Goal: Information Seeking & Learning: Learn about a topic

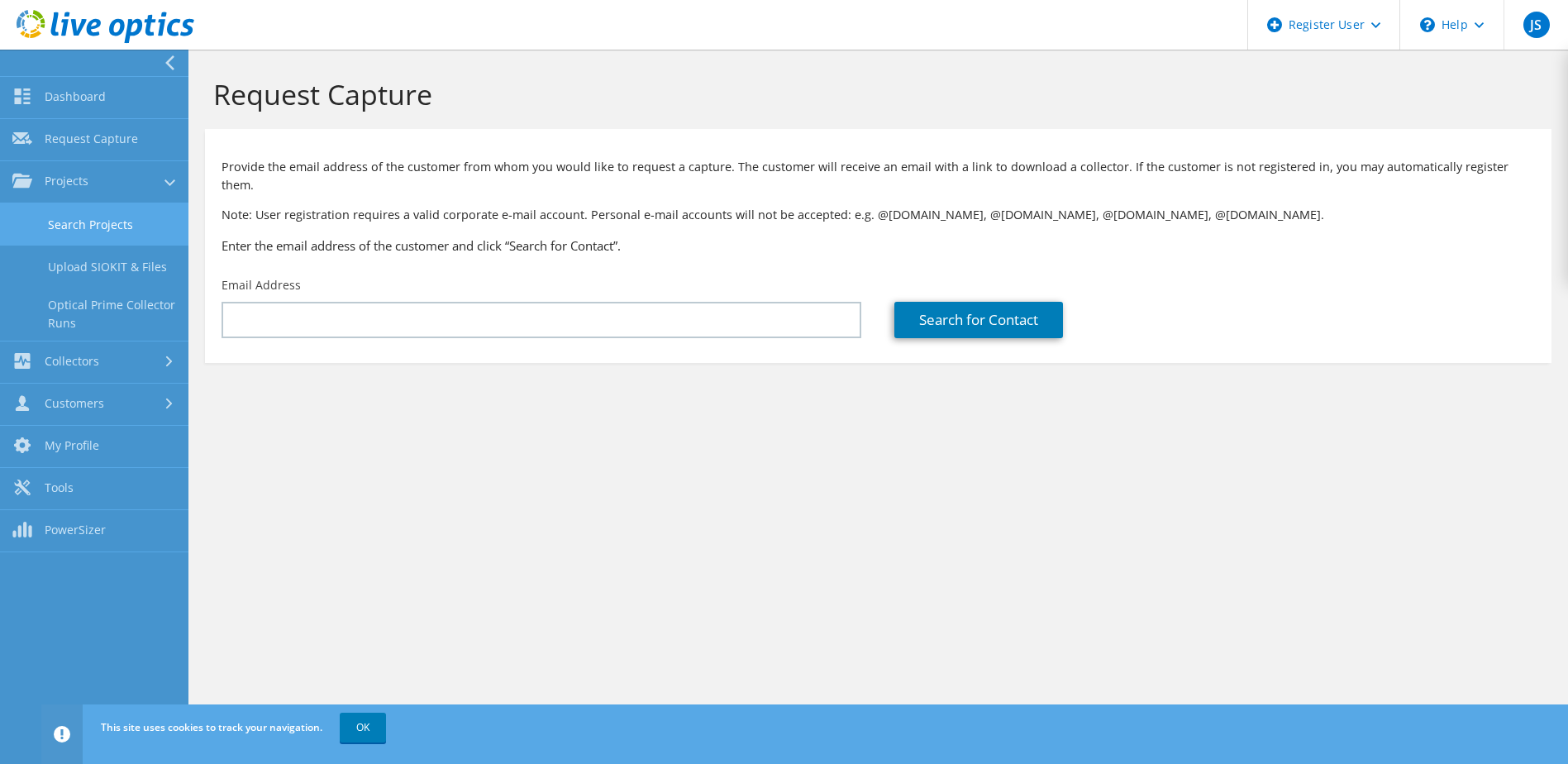
click at [82, 219] on link "Search Projects" at bounding box center [94, 224] width 188 height 42
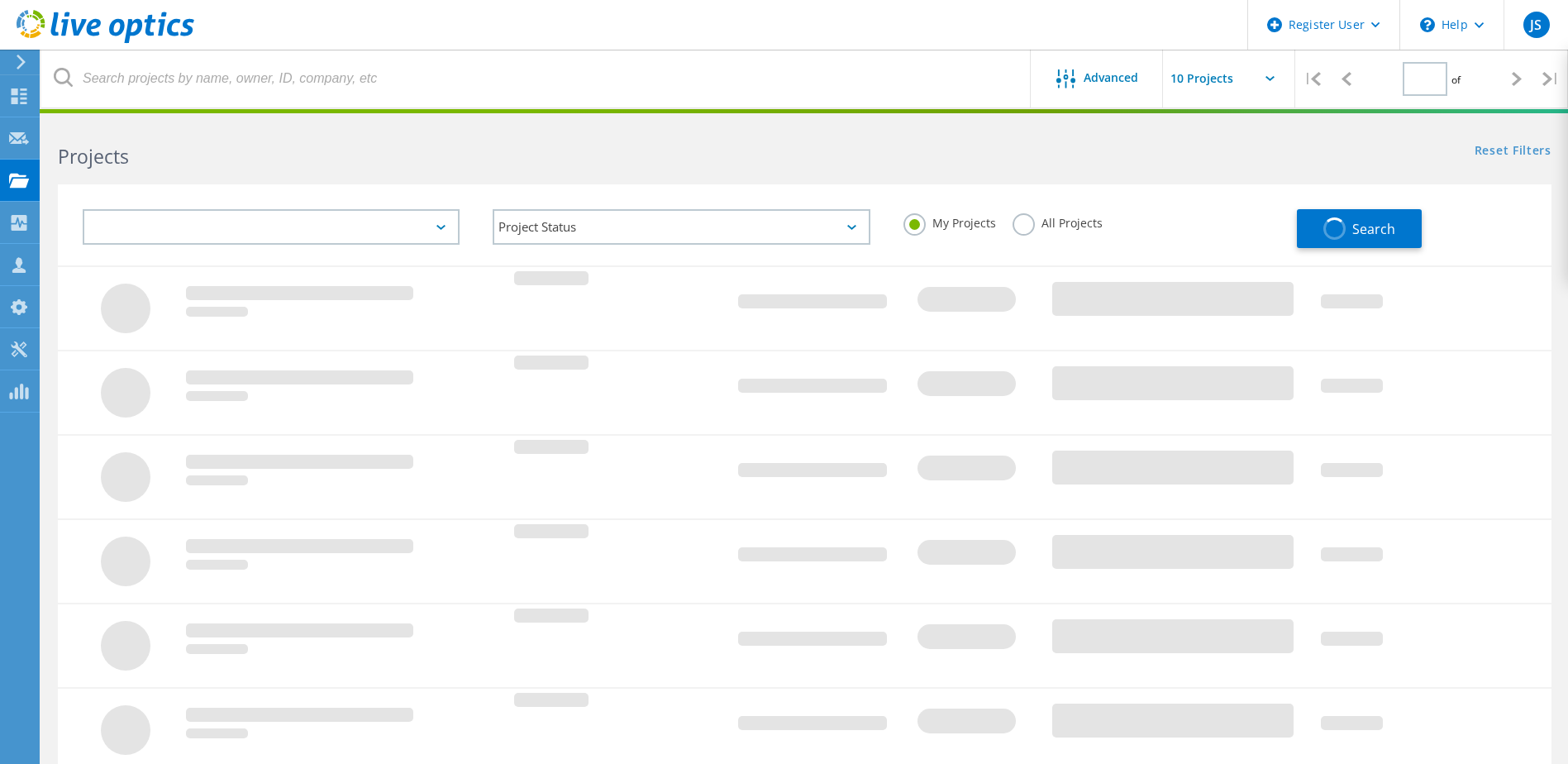
type input "1"
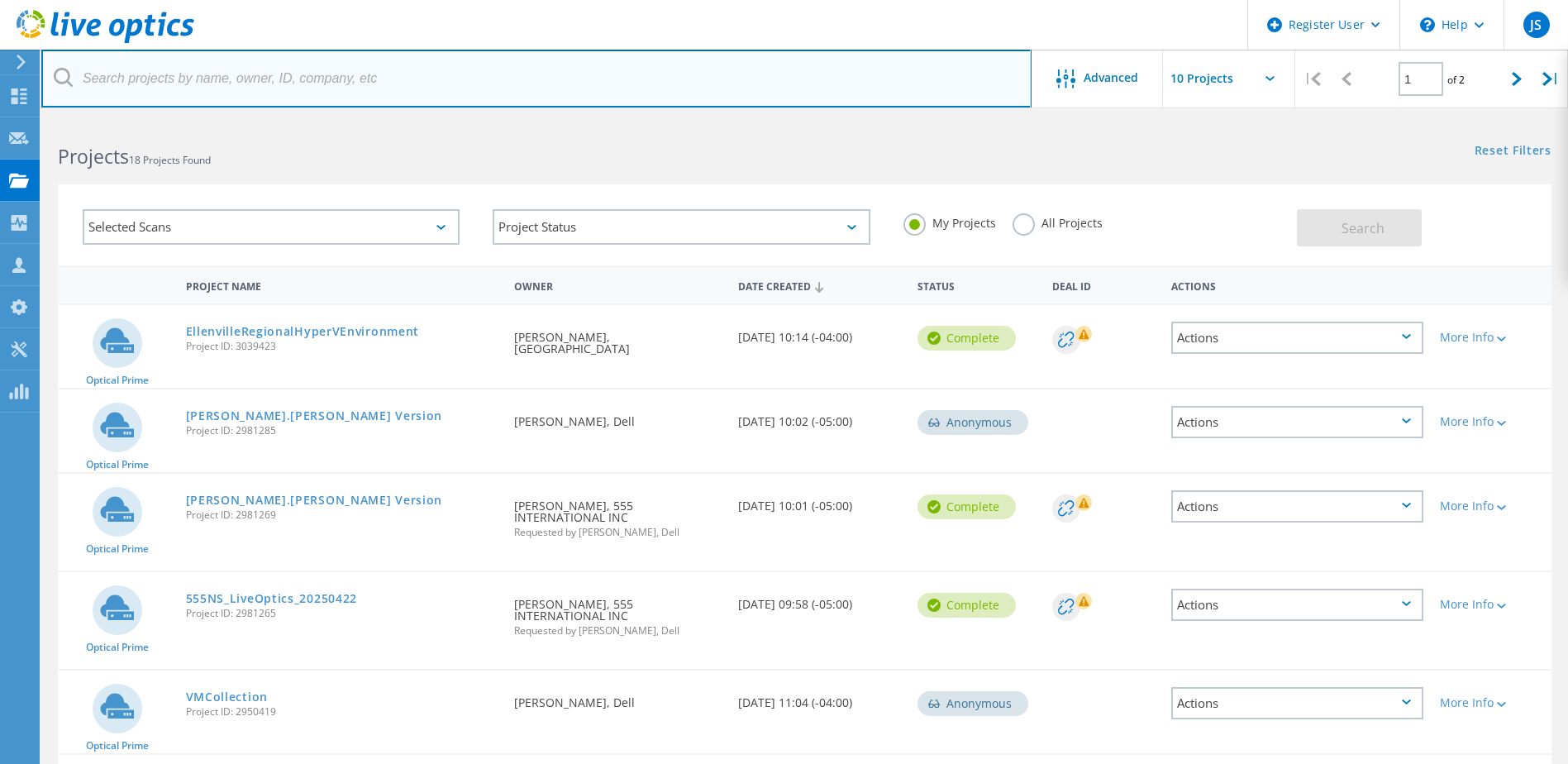
click at [316, 75] on input "text" at bounding box center [536, 79] width 990 height 58
type input "newportmh"
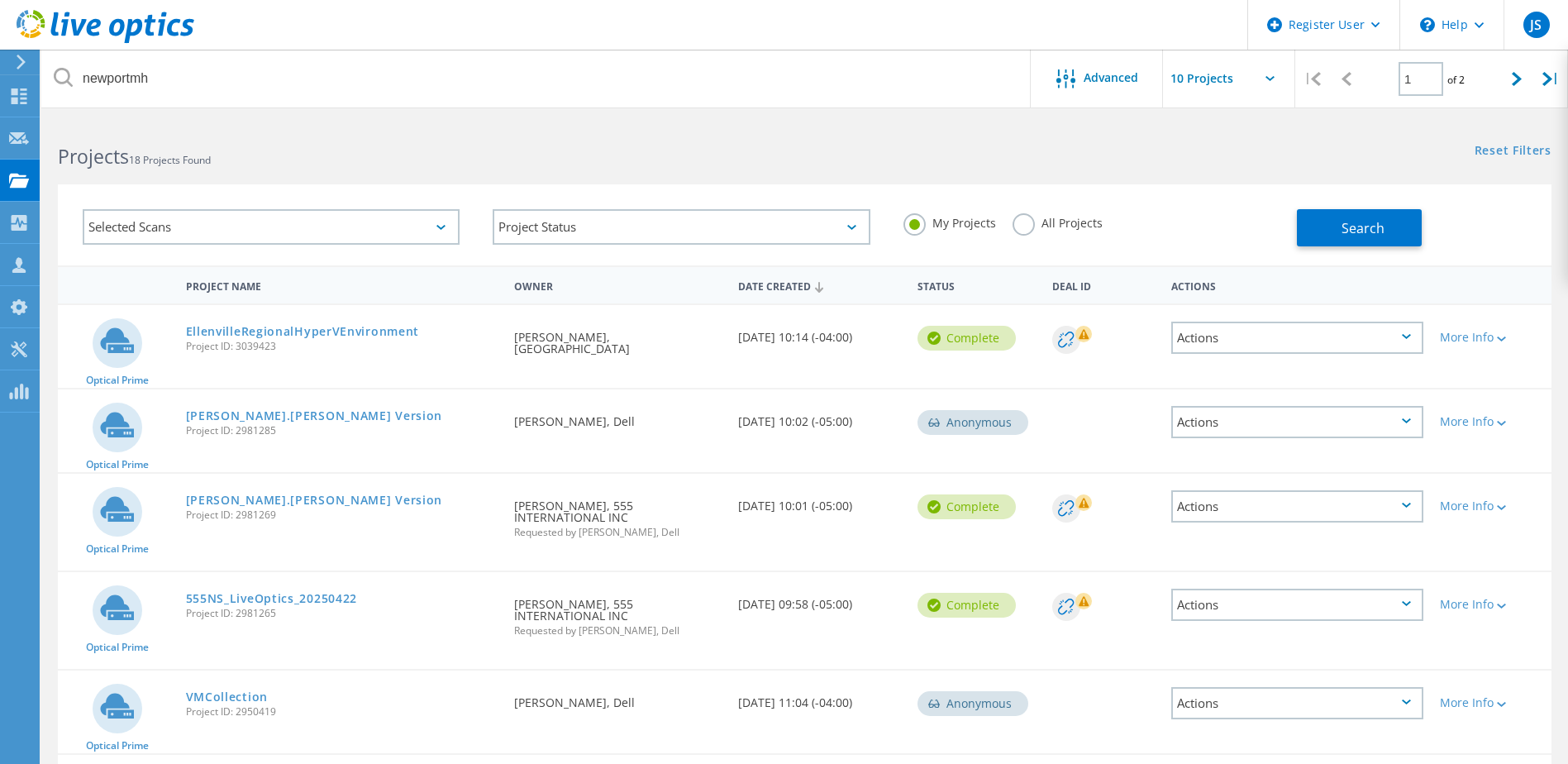
click at [1030, 219] on label "All Projects" at bounding box center [1057, 221] width 90 height 16
click at [0, 0] on input "All Projects" at bounding box center [0, 0] width 0 height 0
click at [1313, 229] on button "Search" at bounding box center [1359, 227] width 124 height 37
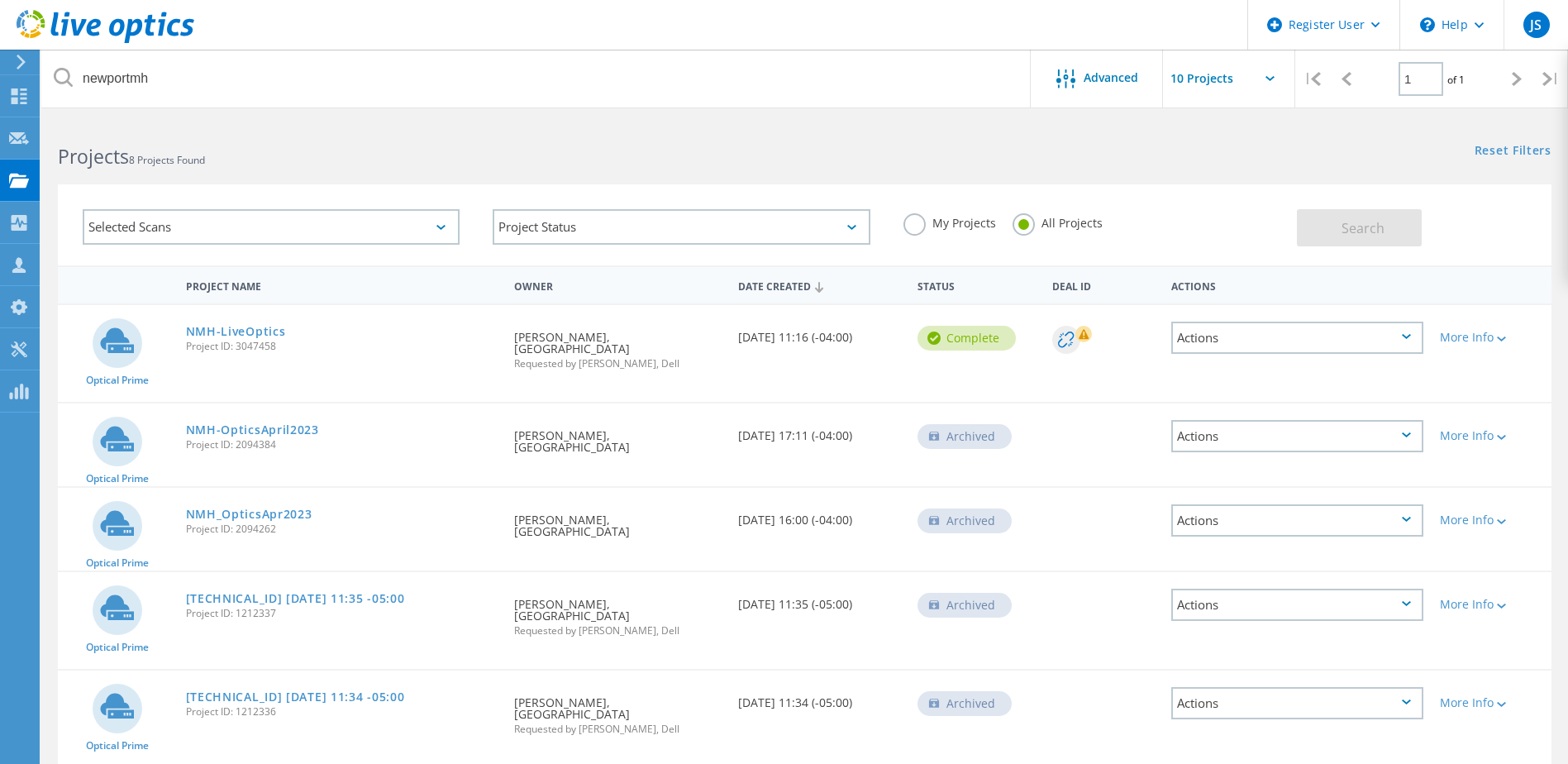
click at [259, 342] on span "Project ID: 3047458" at bounding box center [342, 347] width 313 height 10
click at [206, 342] on span "Project ID: 3047458" at bounding box center [342, 347] width 313 height 10
click at [217, 338] on link "NMH-LiveOptics" at bounding box center [235, 332] width 100 height 12
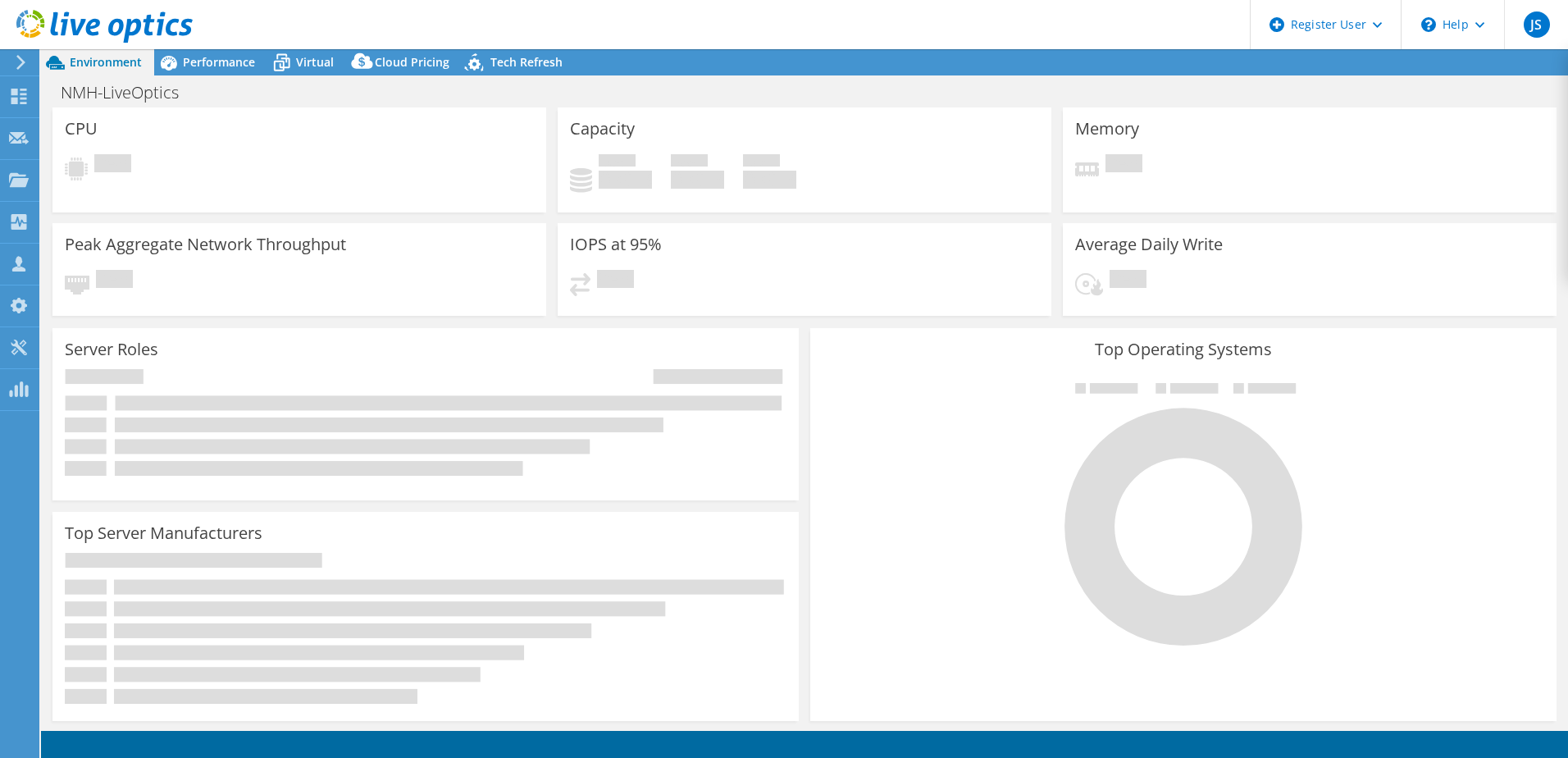
select select "USD"
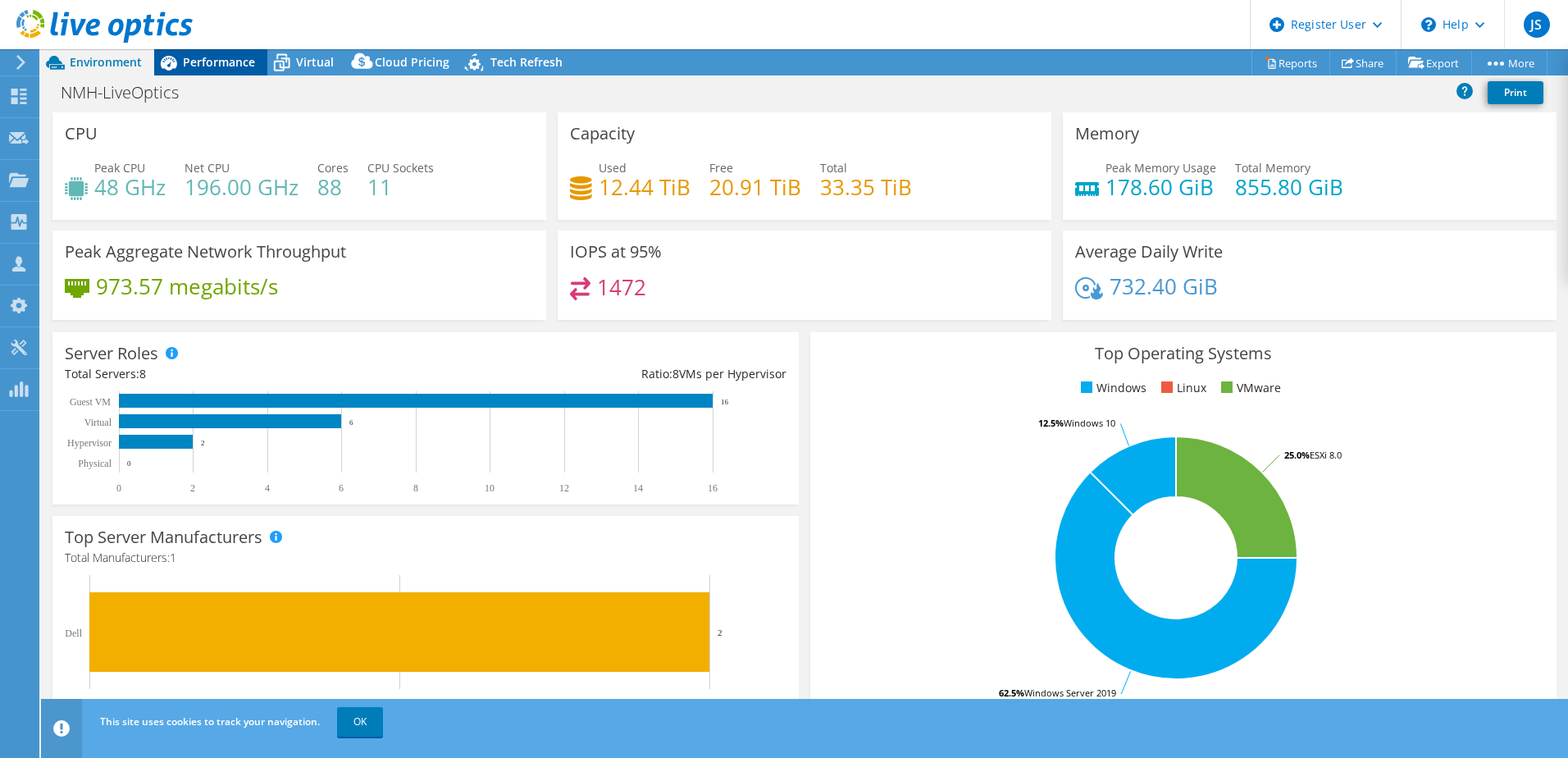
click at [188, 63] on span "Performance" at bounding box center [219, 62] width 72 height 16
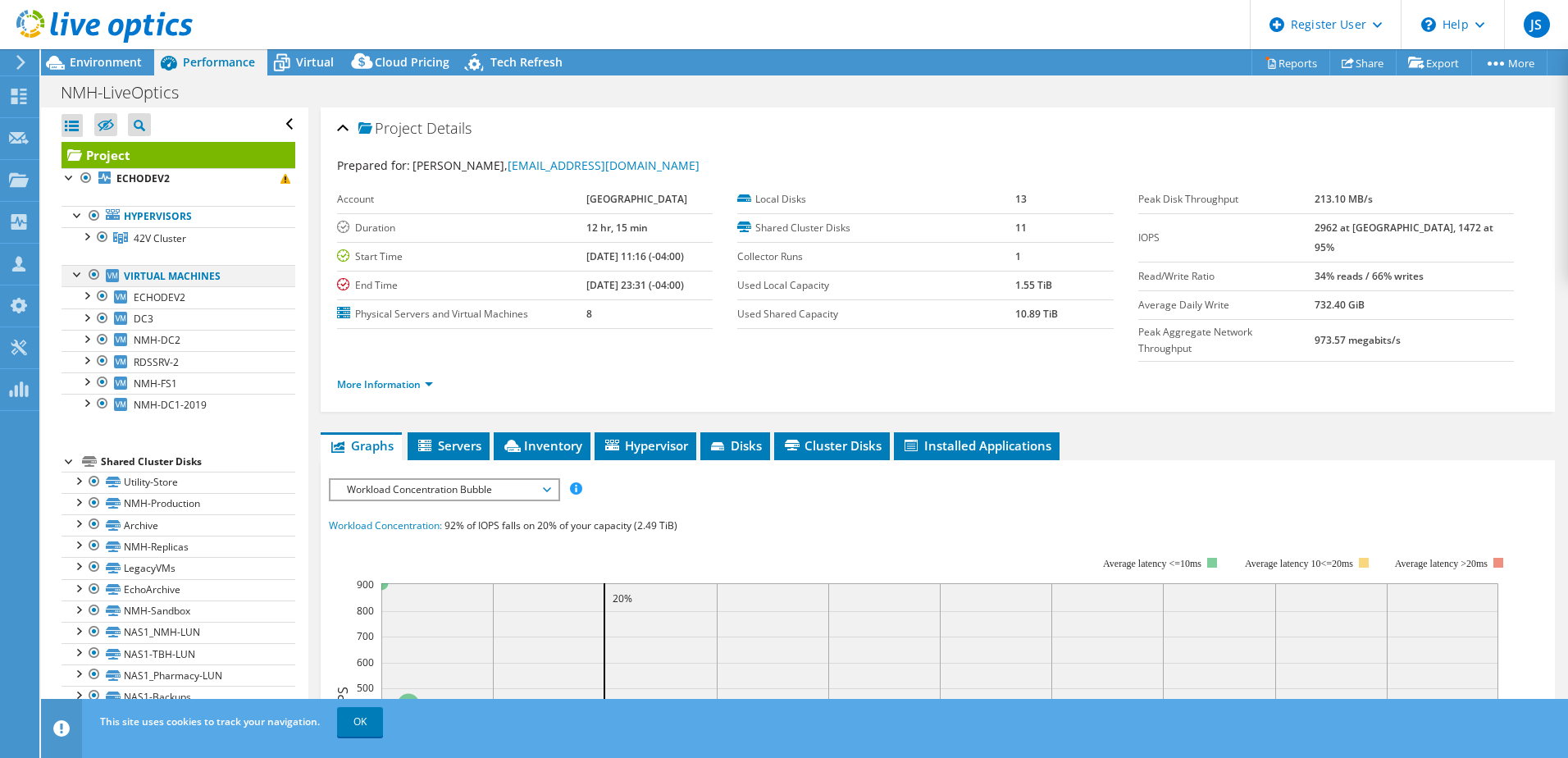
click at [73, 273] on div at bounding box center [78, 273] width 16 height 16
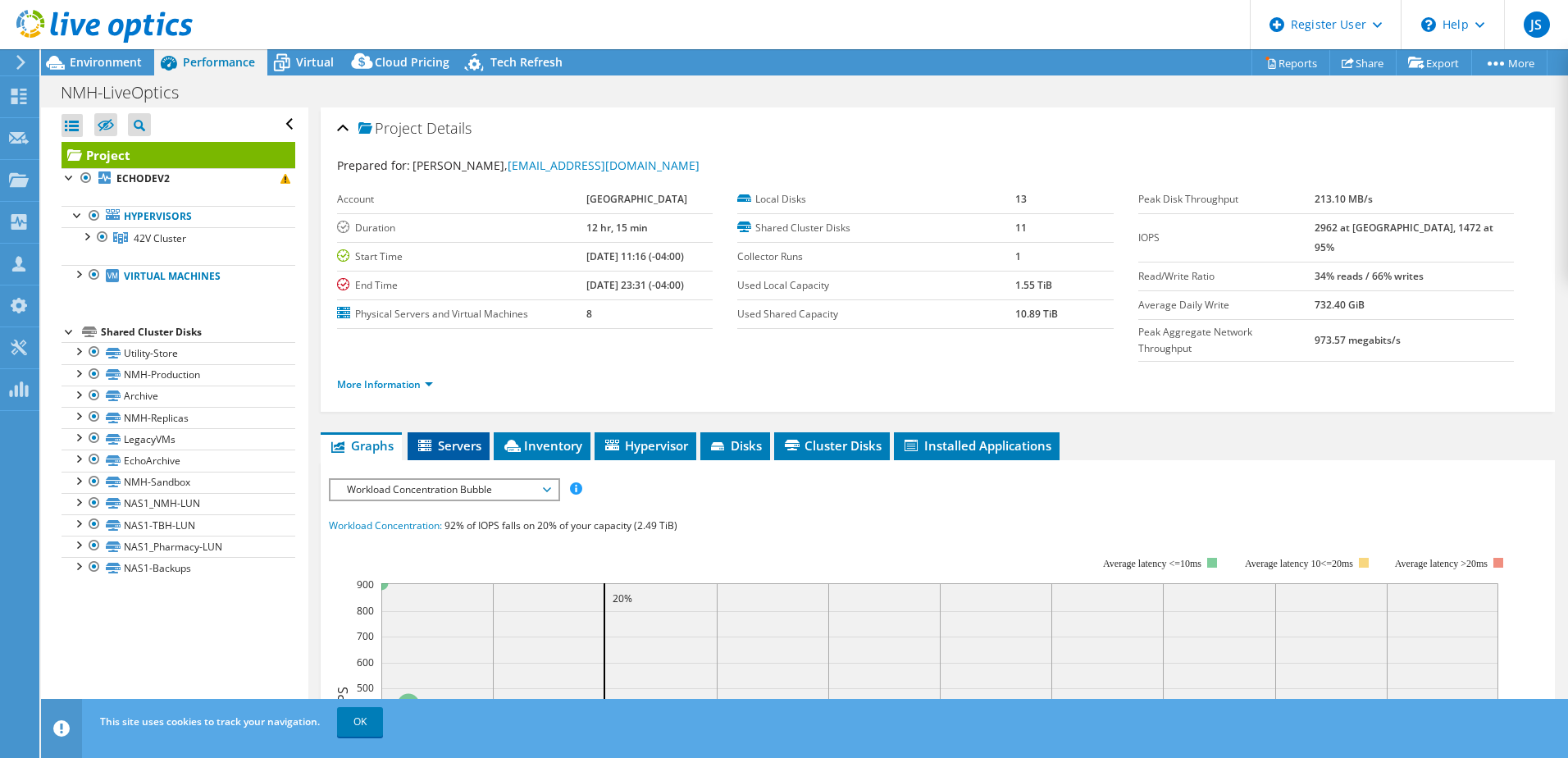
drag, startPoint x: 435, startPoint y: 446, endPoint x: 457, endPoint y: 445, distance: 22.0
click at [439, 445] on span "Servers" at bounding box center [449, 445] width 66 height 16
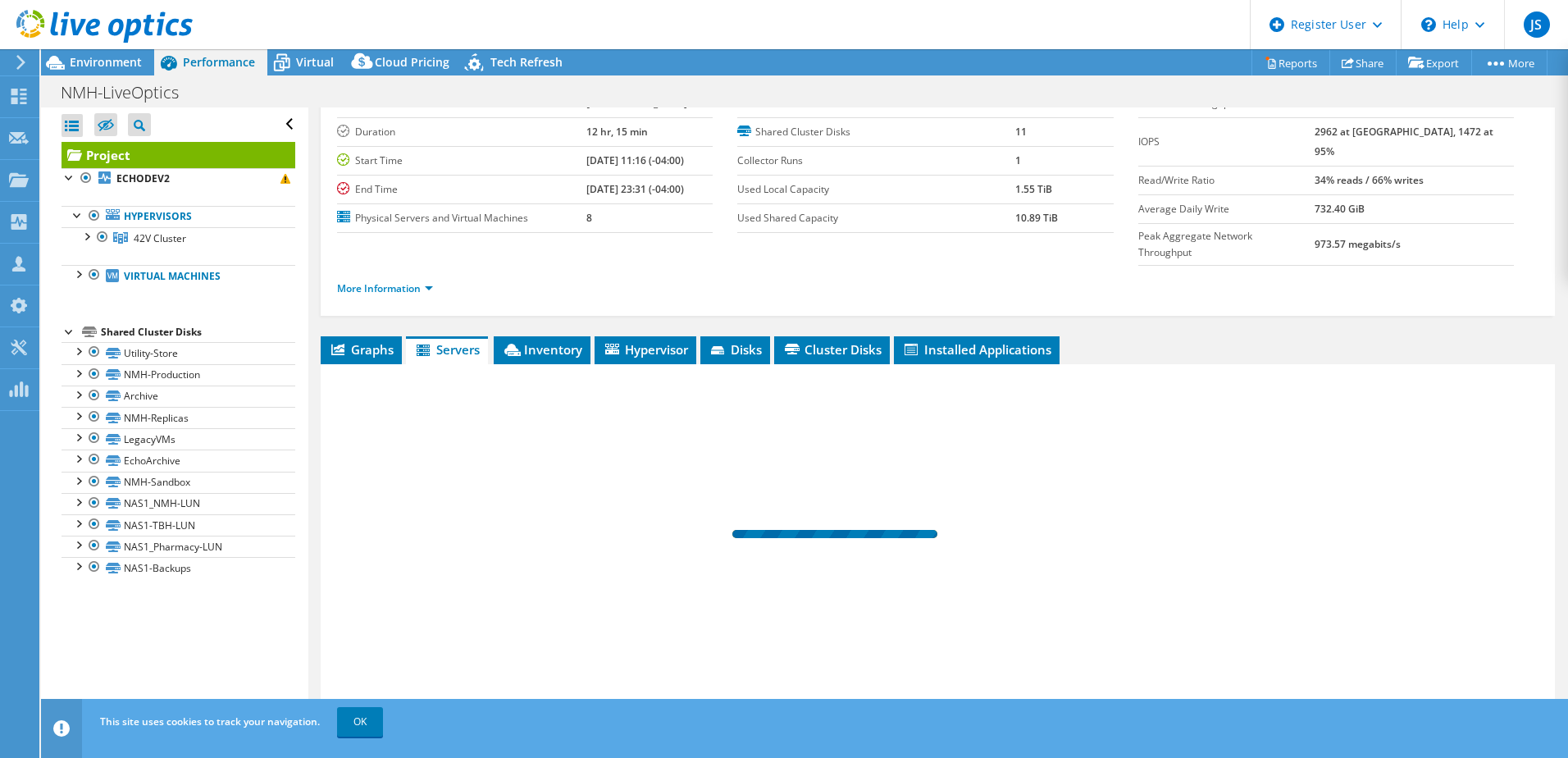
scroll to position [145, 0]
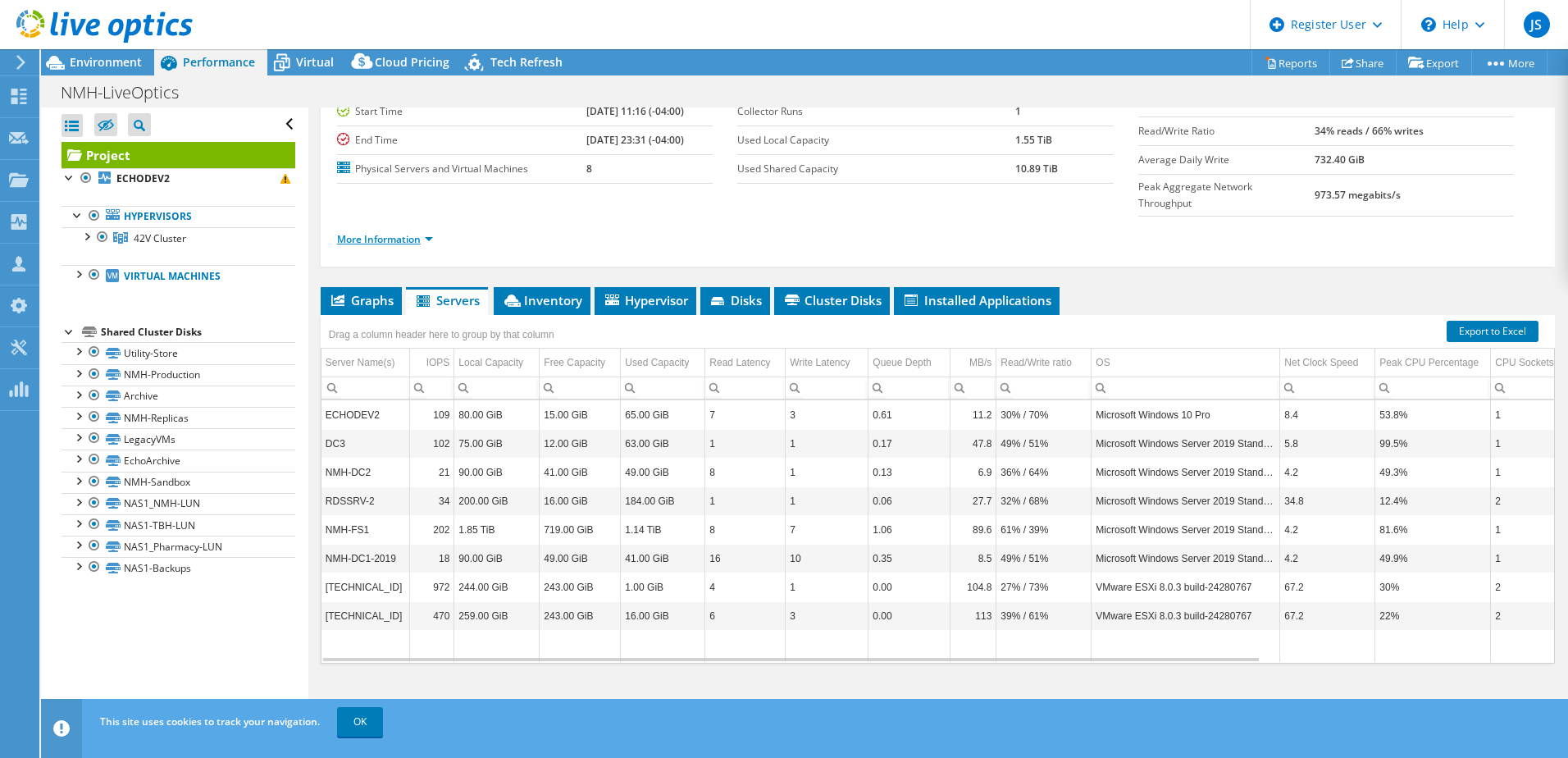
click at [380, 245] on link "More Information" at bounding box center [385, 239] width 96 height 14
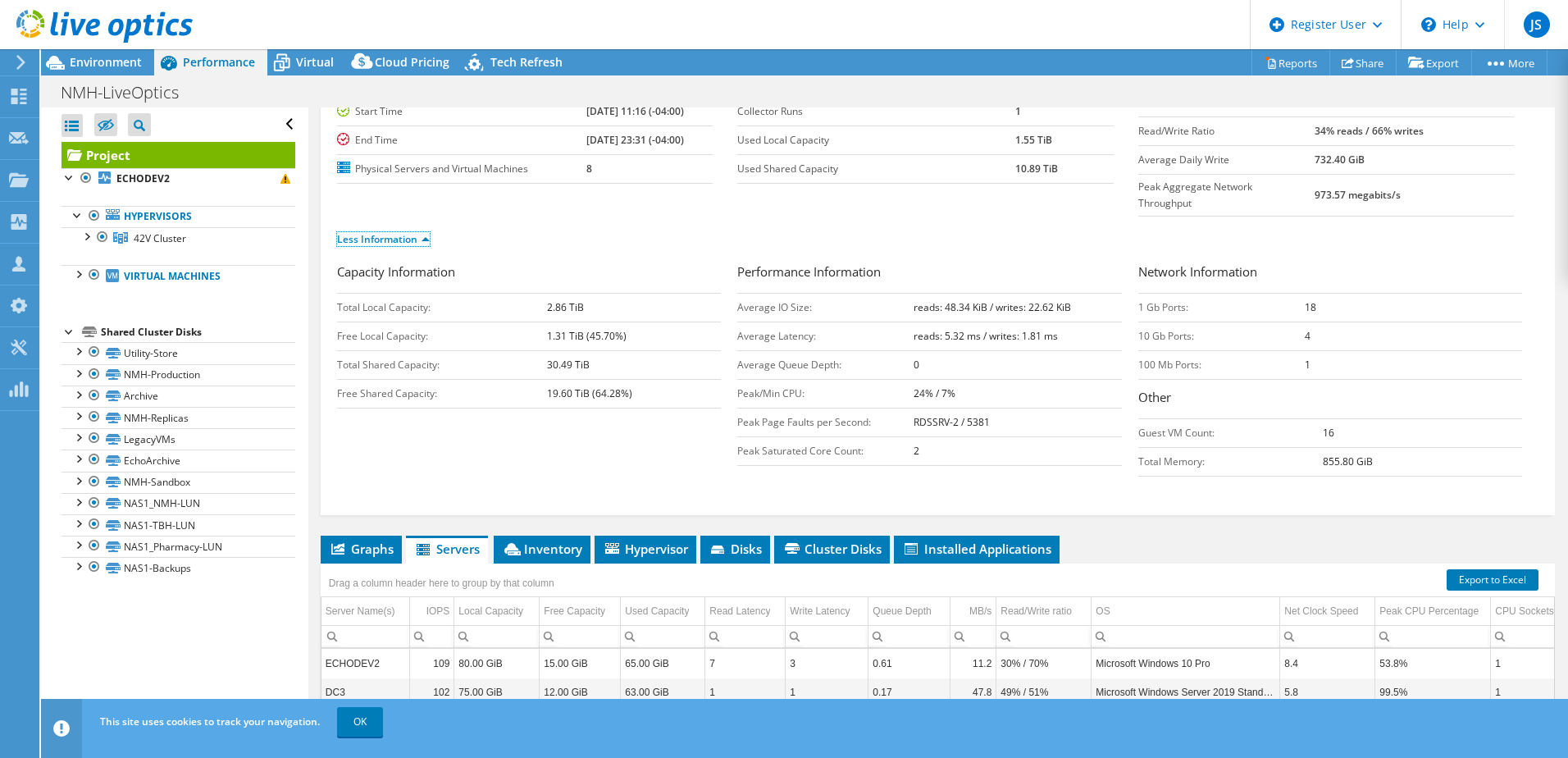
scroll to position [0, 0]
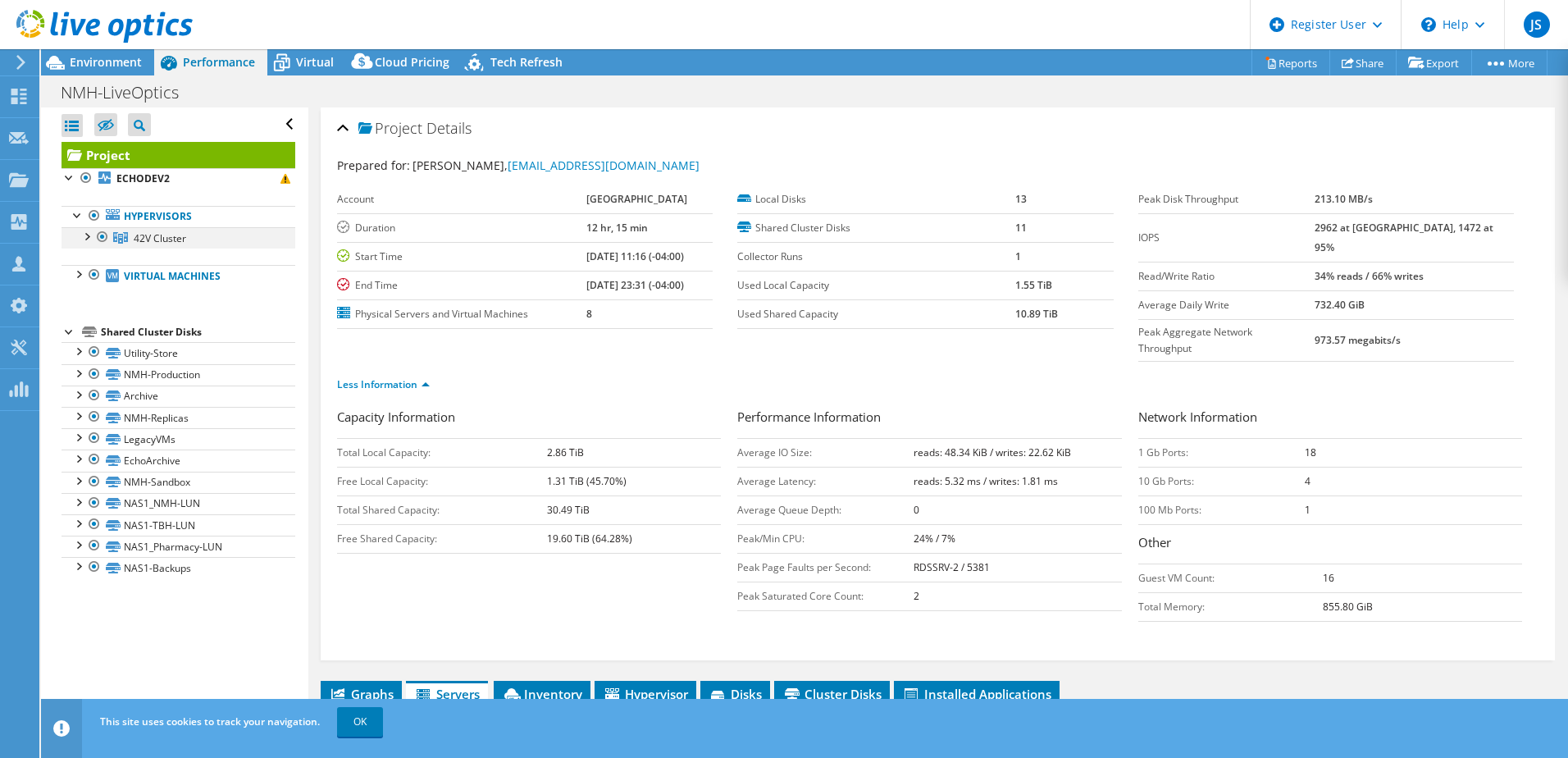
click at [83, 236] on div at bounding box center [86, 235] width 16 height 16
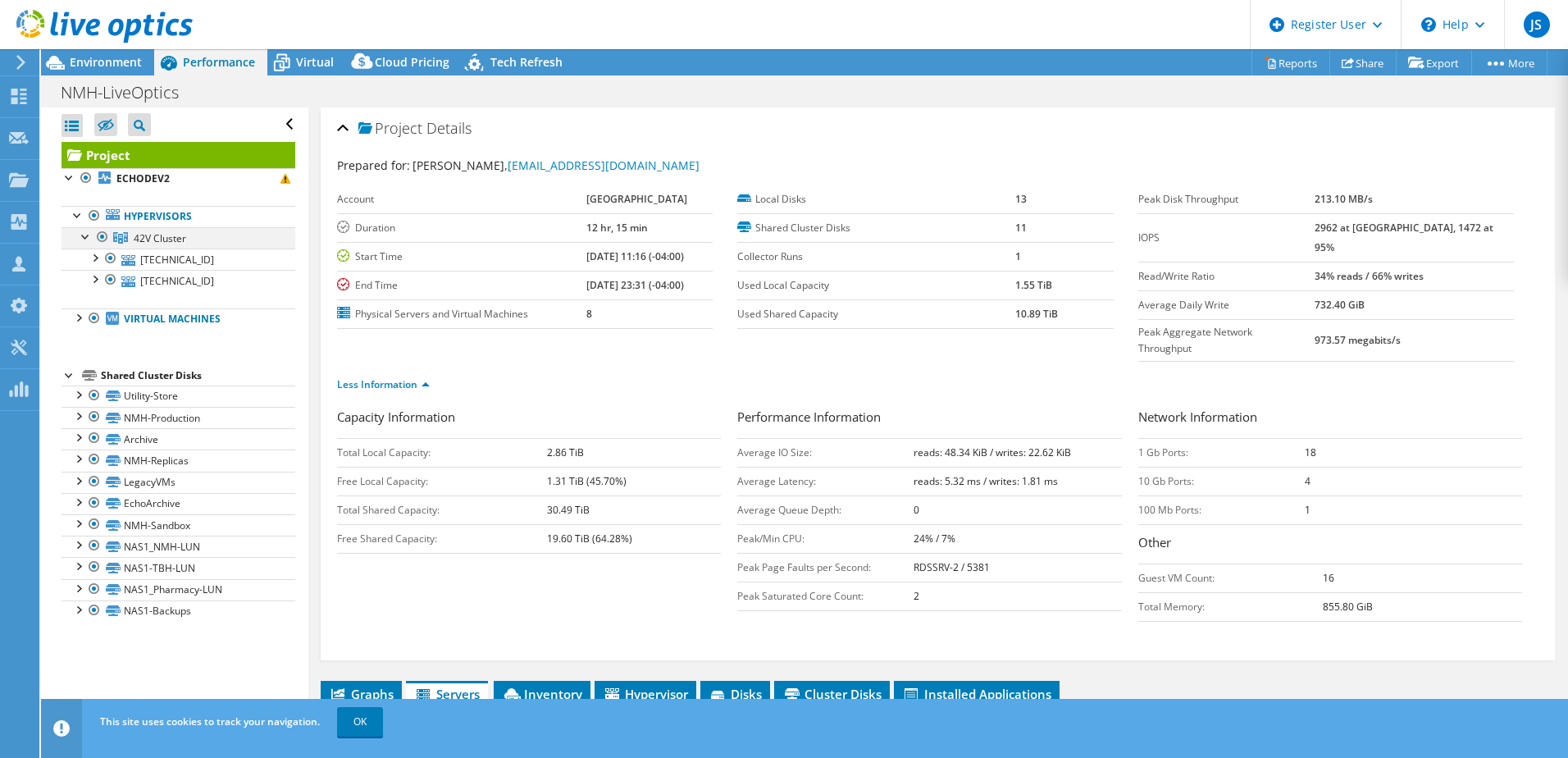
click at [83, 236] on div at bounding box center [86, 235] width 16 height 16
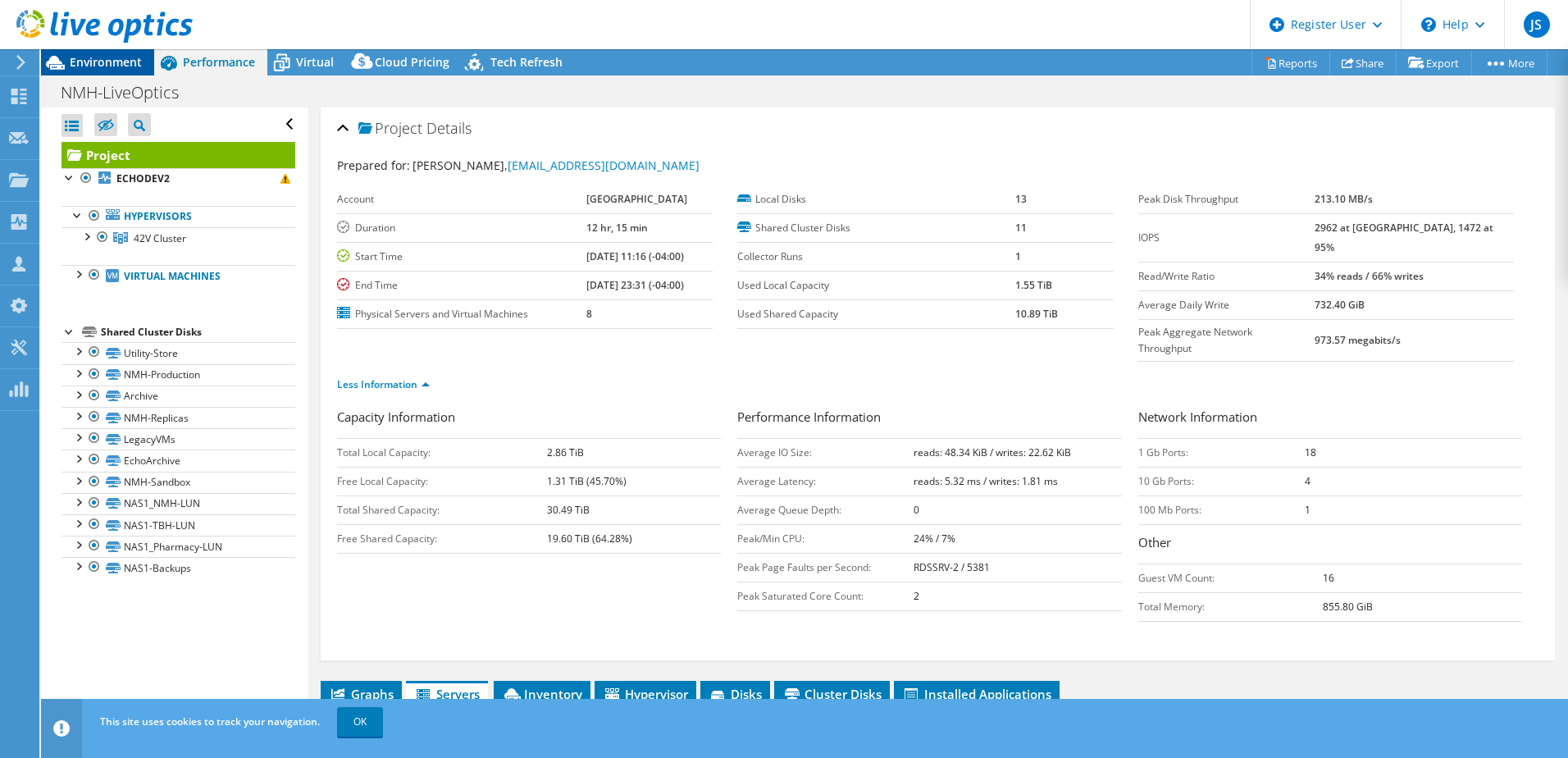
click at [117, 64] on span "Environment" at bounding box center [106, 62] width 72 height 16
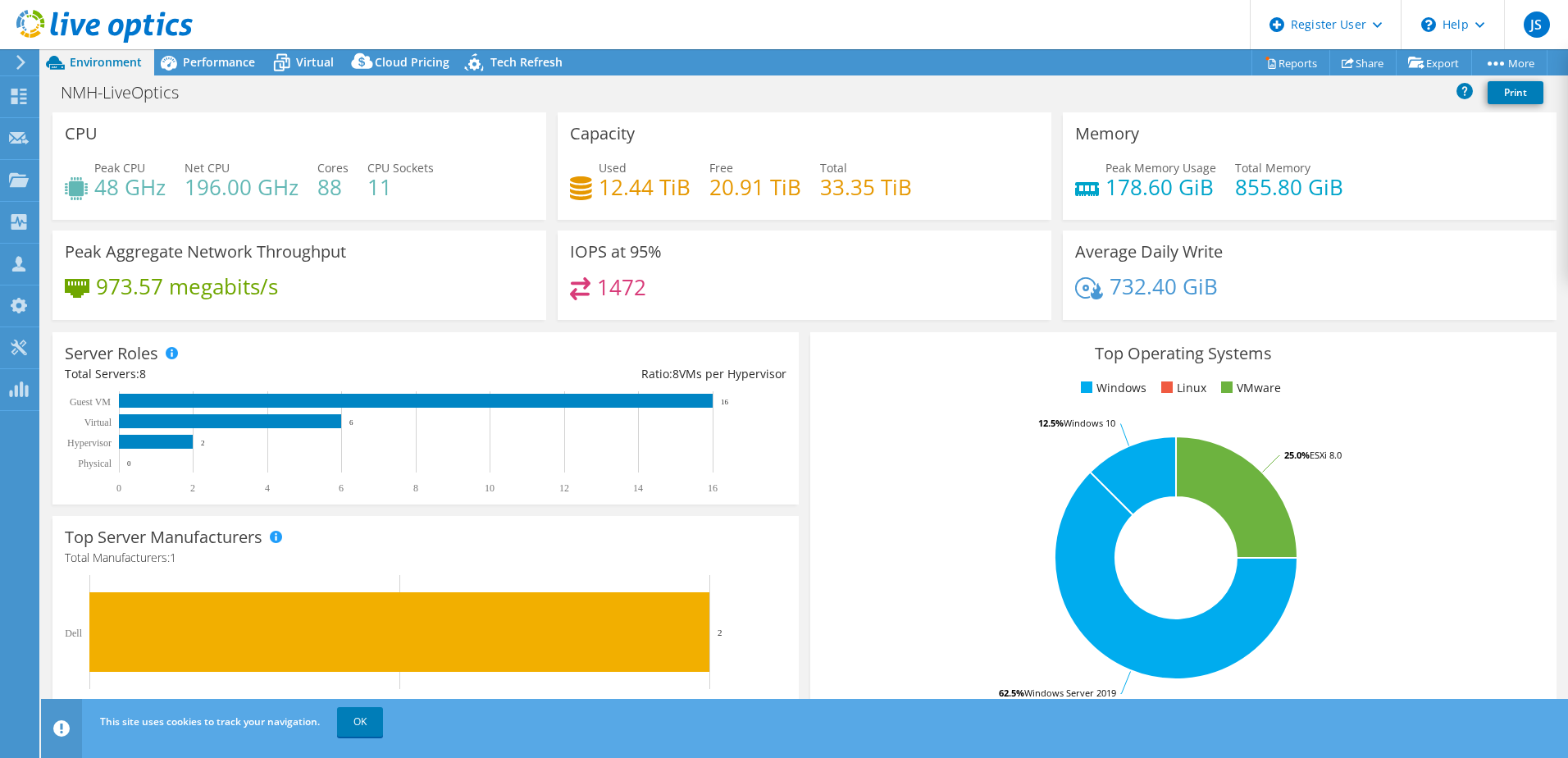
click at [264, 362] on div "Server Roles Total Servers: 8 Ratio: 8 VMs per Hypervisor 0 2 4 6 8 10 12 14 16…" at bounding box center [426, 418] width 747 height 172
click at [258, 65] on div "Performance" at bounding box center [211, 63] width 114 height 26
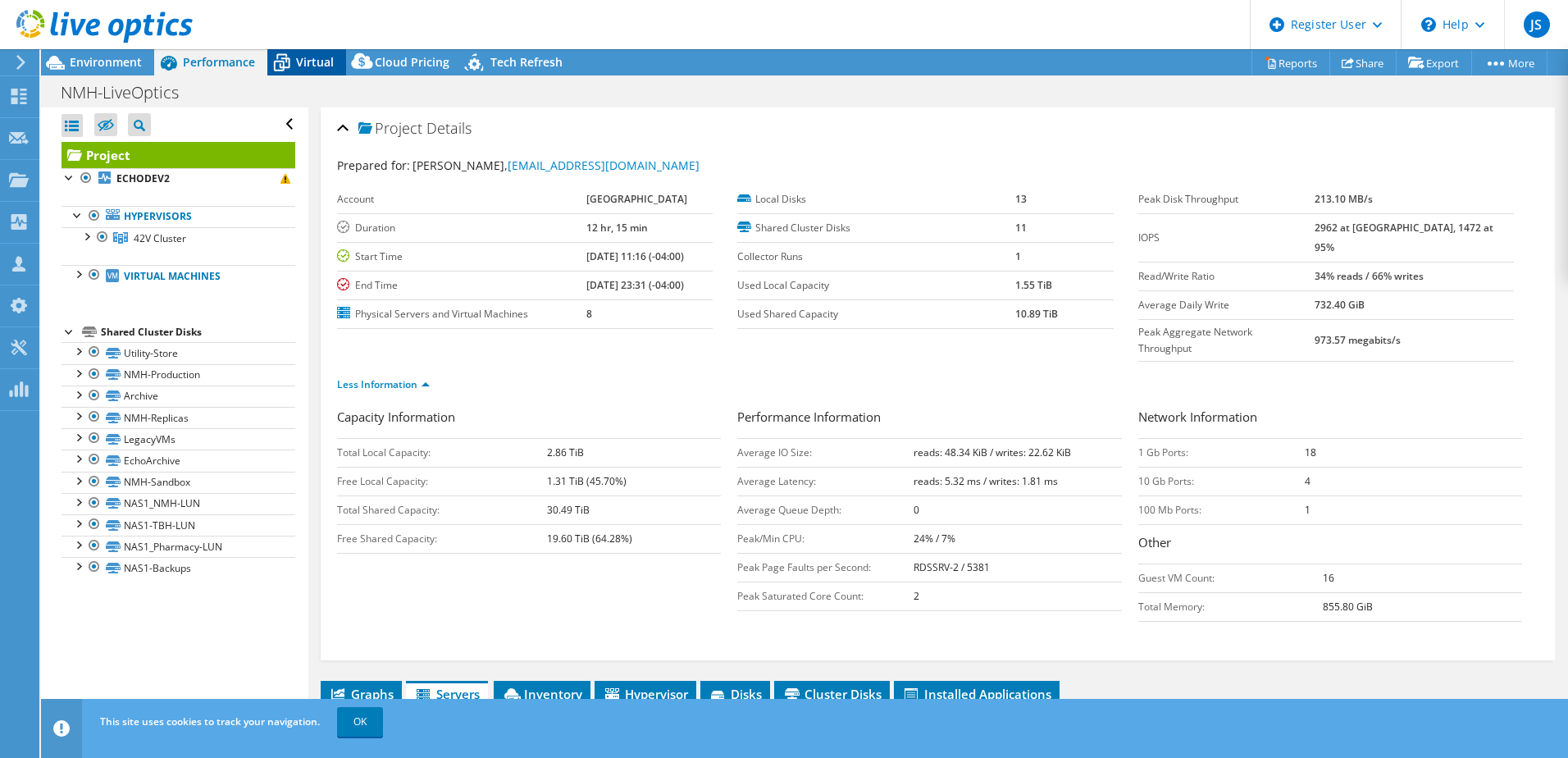
click at [274, 63] on icon at bounding box center [282, 64] width 16 height 13
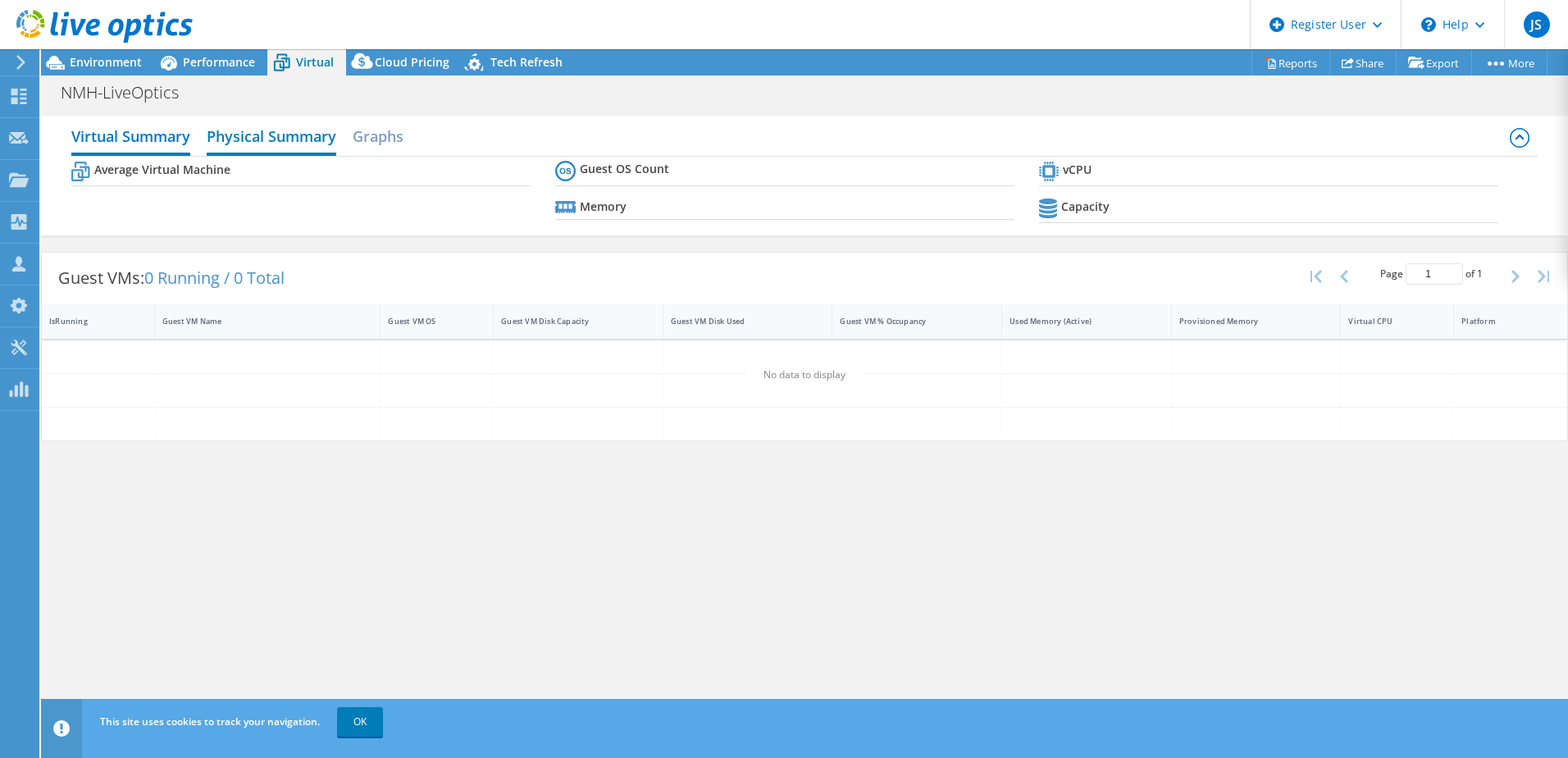
click at [267, 120] on h2 "Physical Summary" at bounding box center [271, 138] width 129 height 36
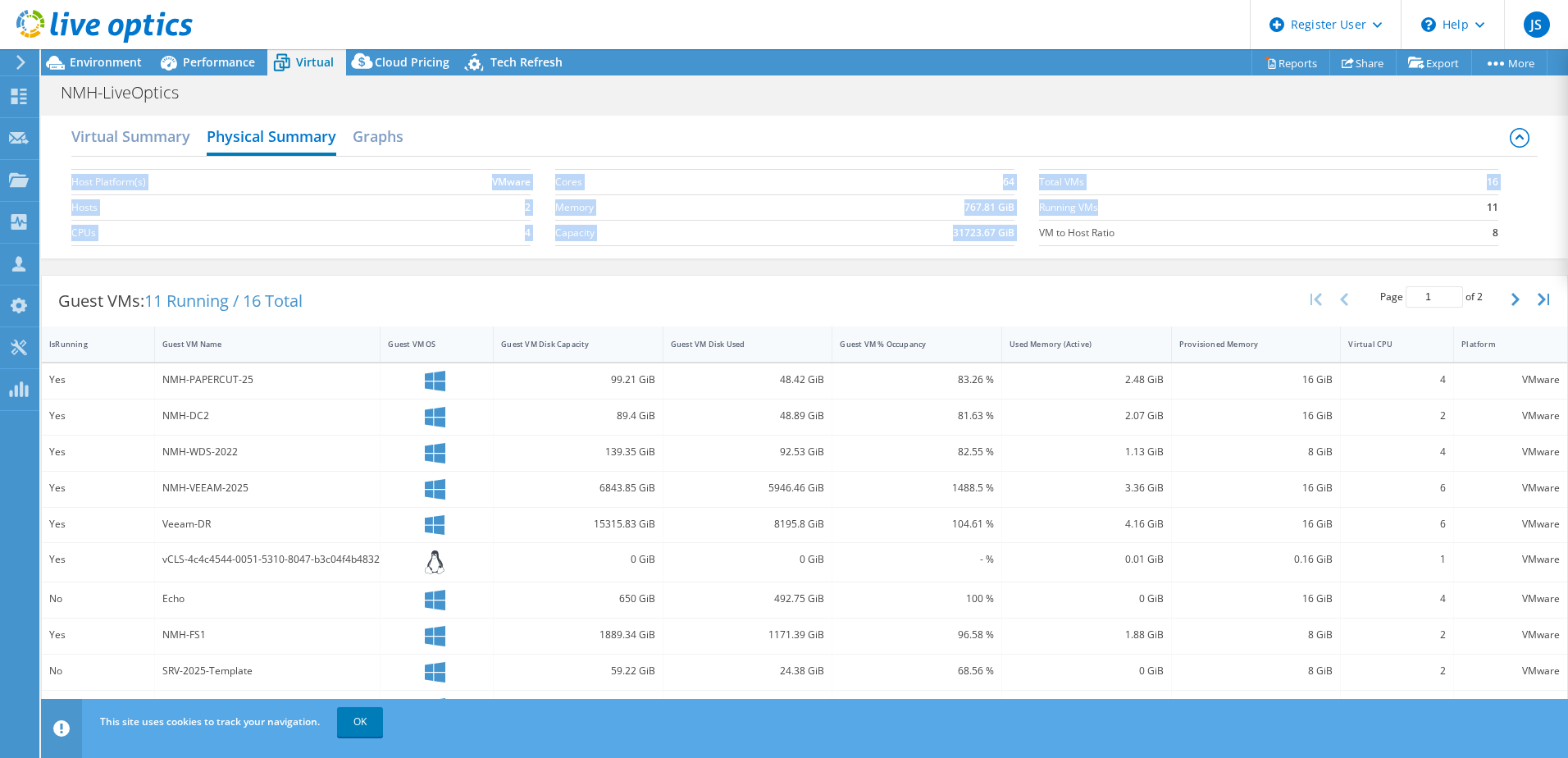
drag, startPoint x: 67, startPoint y: 180, endPoint x: 1189, endPoint y: 200, distance: 1122.2
click at [1189, 200] on div "Virtual Summary Physical Summary Graphs Host Platform(s) VMware Hosts 2 CPUs 4 …" at bounding box center [805, 187] width 1528 height 142
click at [839, 148] on div "Virtual Summary Physical Summary Graphs" at bounding box center [805, 138] width 1467 height 37
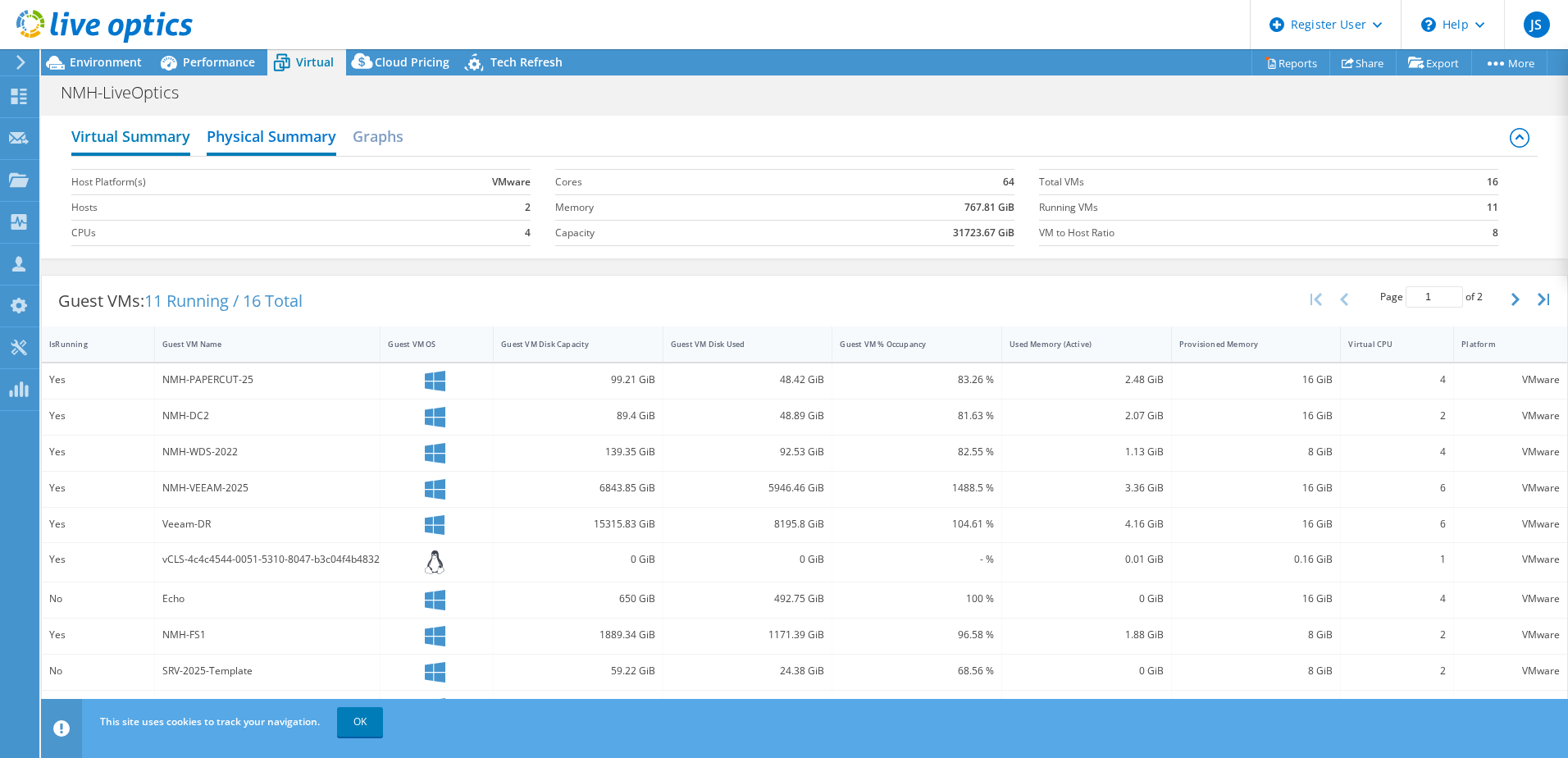
click at [172, 137] on h2 "Virtual Summary" at bounding box center [131, 138] width 119 height 36
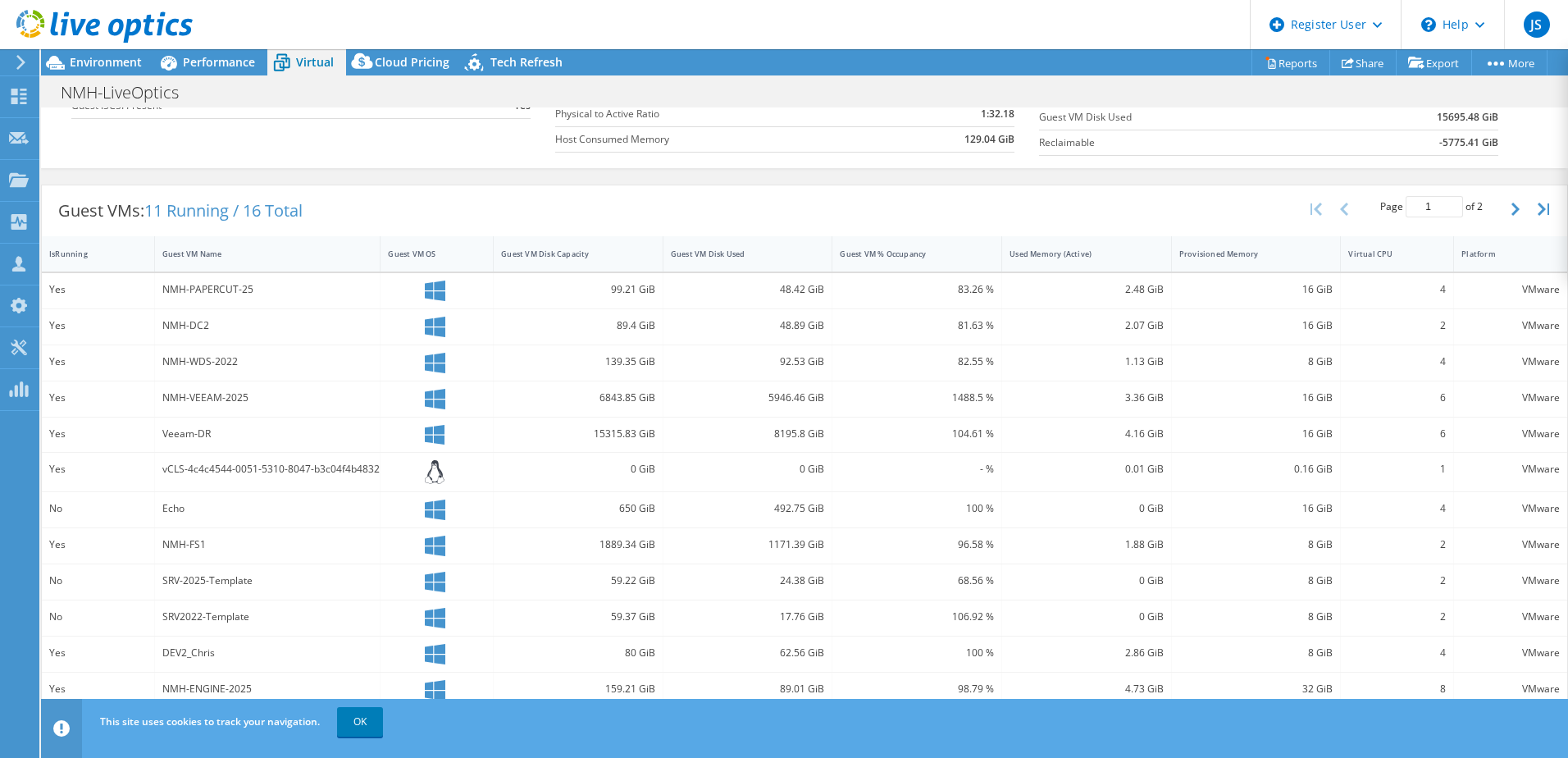
scroll to position [328, 0]
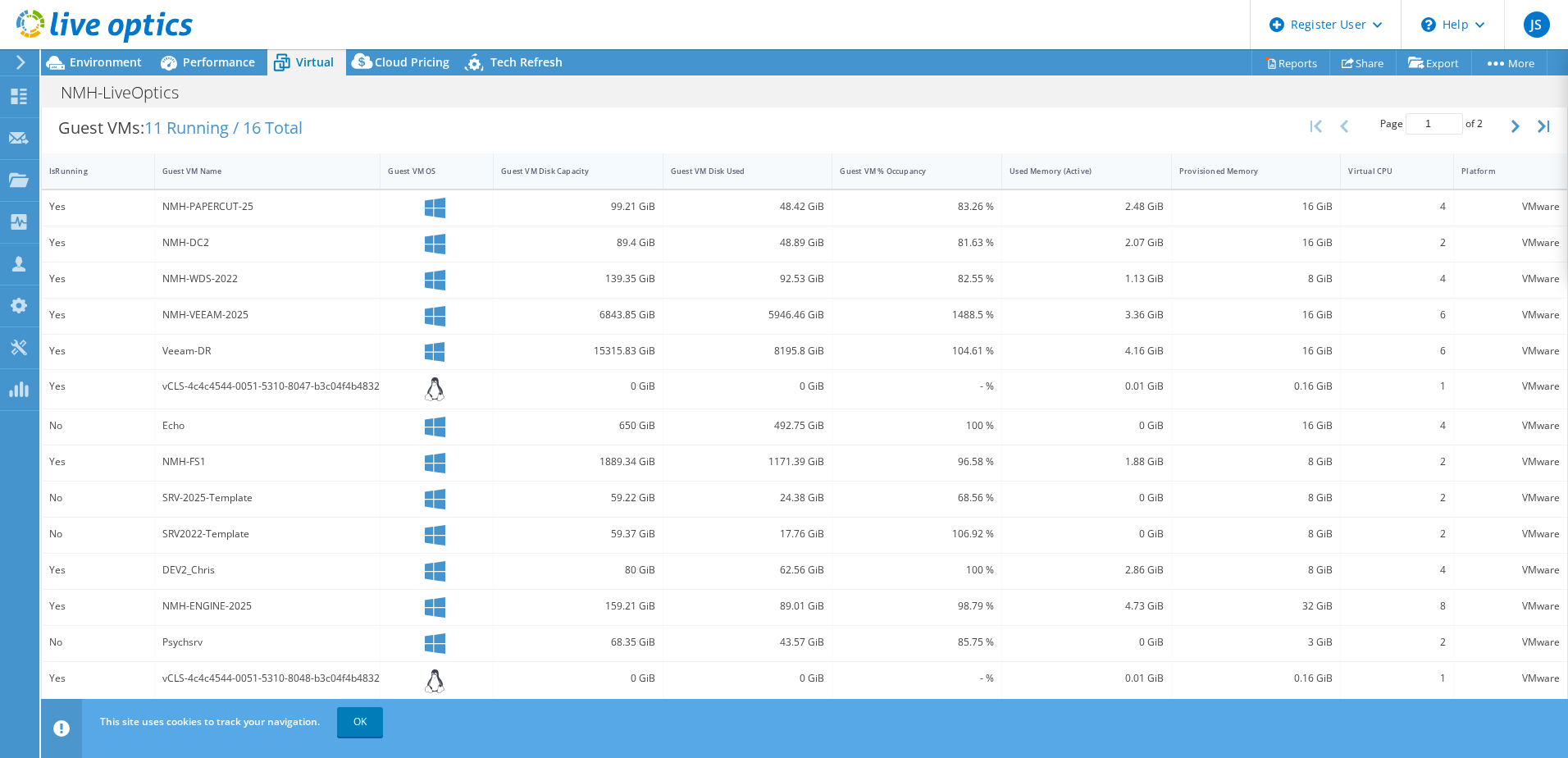
click at [540, 162] on div "Guest VM Disk Capacity" at bounding box center [568, 170] width 149 height 26
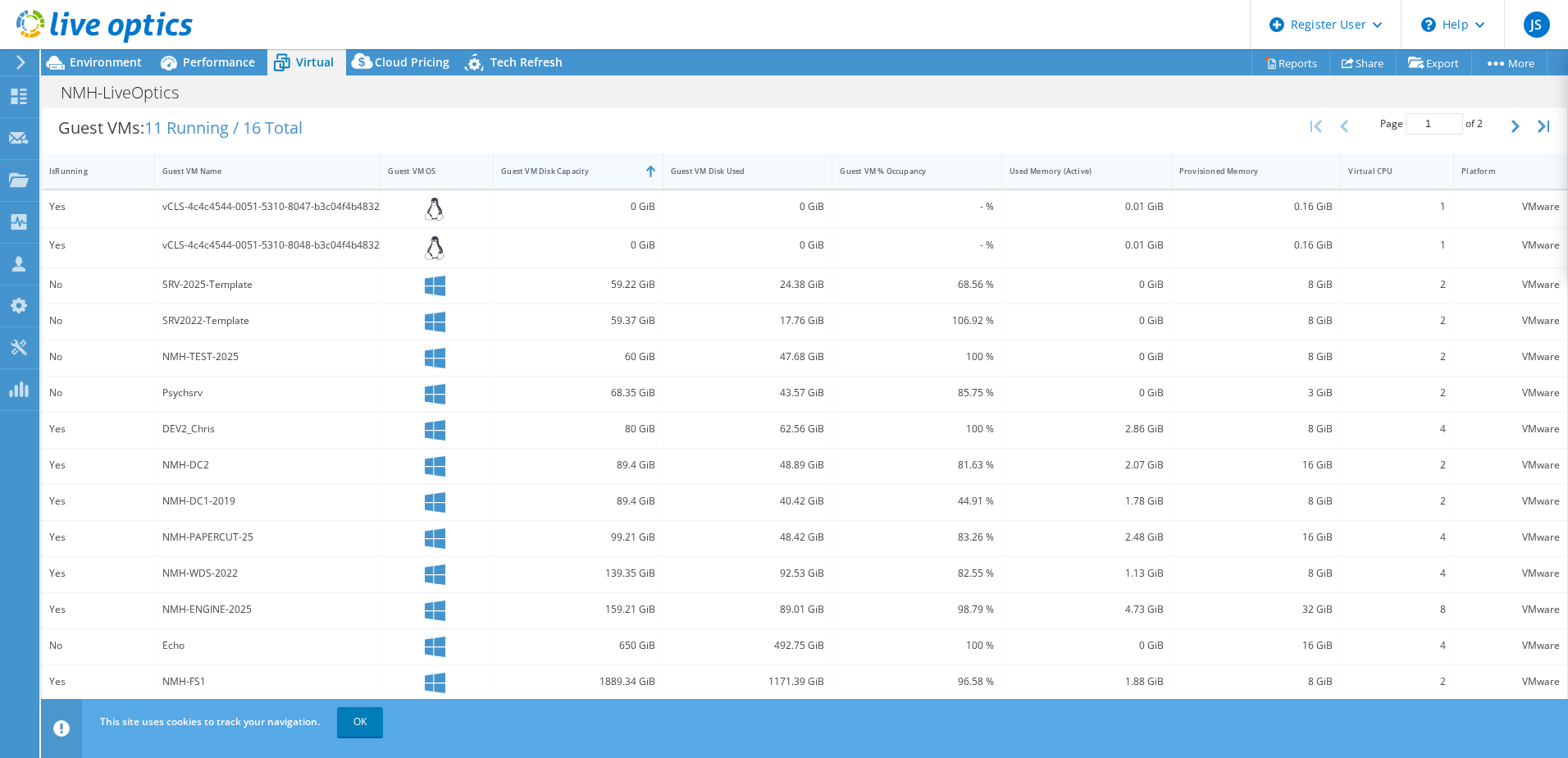
click at [542, 168] on div "Guest VM Disk Capacity" at bounding box center [568, 170] width 134 height 11
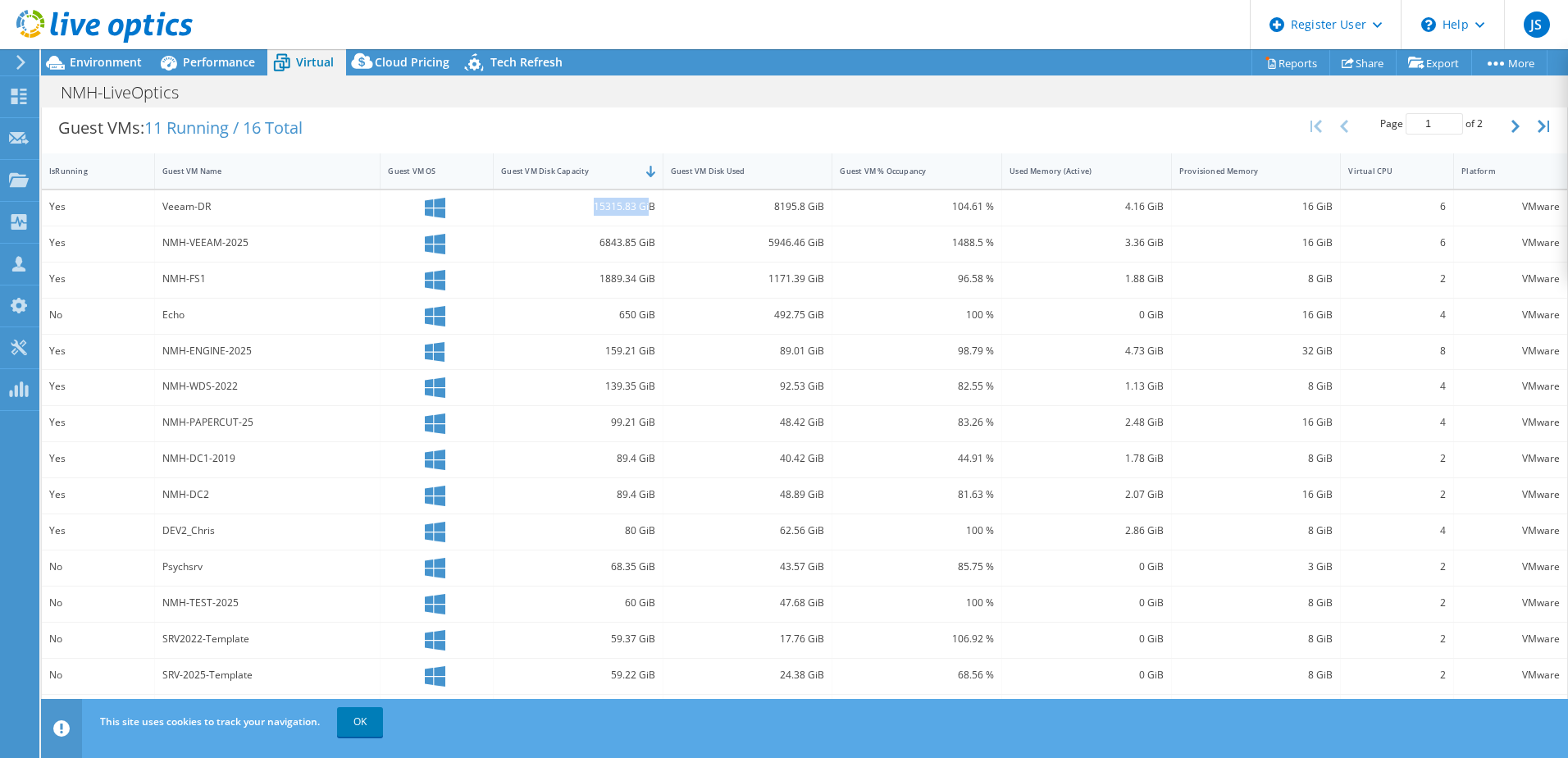
drag, startPoint x: 573, startPoint y: 207, endPoint x: 645, endPoint y: 210, distance: 72.1
click at [646, 210] on div "15315.83 GiB" at bounding box center [578, 207] width 154 height 18
drag, startPoint x: 645, startPoint y: 210, endPoint x: 598, endPoint y: 212, distance: 47.0
click at [598, 212] on div "15315.83 GiB" at bounding box center [578, 207] width 154 height 18
click at [599, 206] on div "15315.83 GiB" at bounding box center [578, 207] width 154 height 18
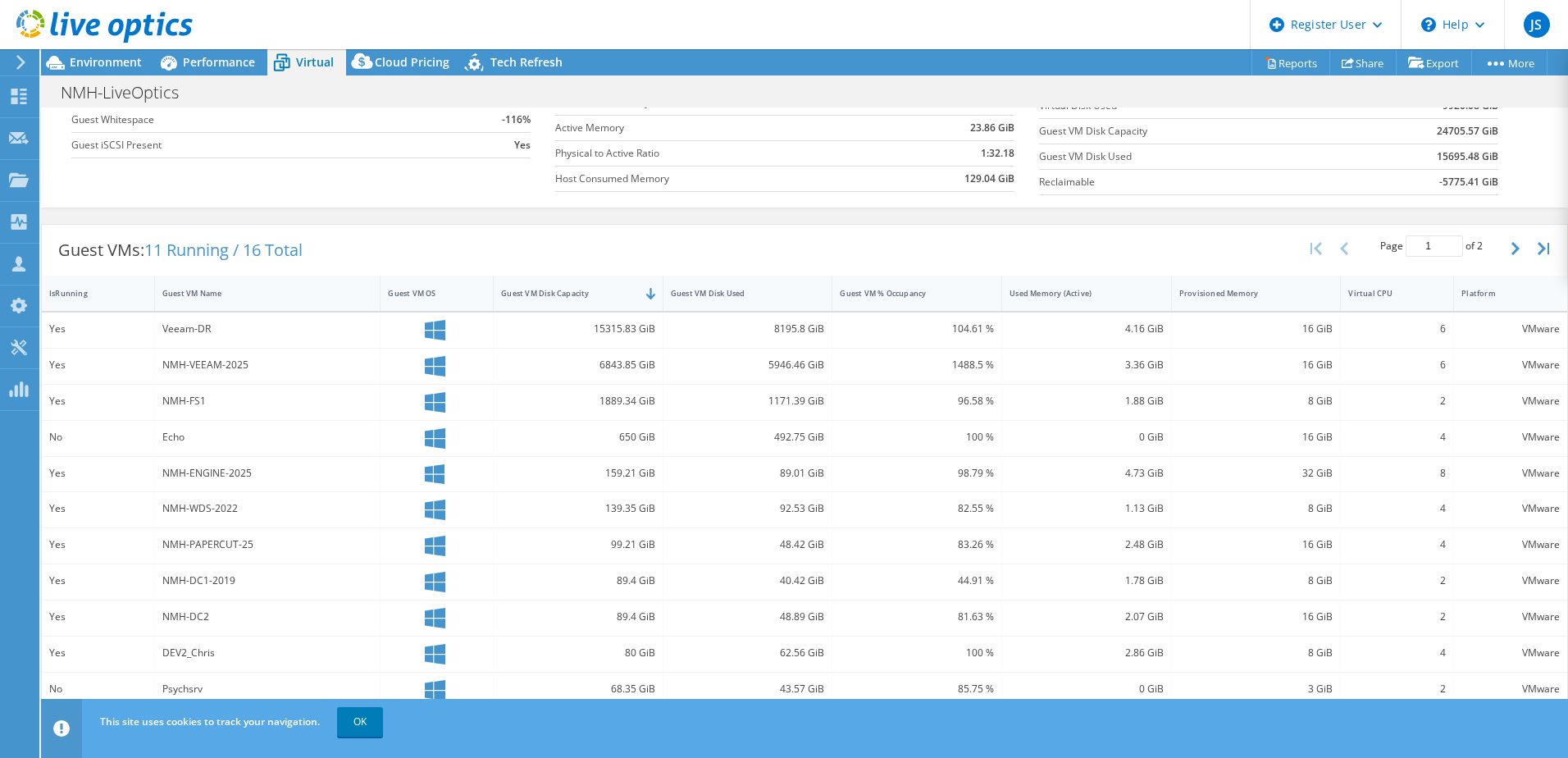
scroll to position [0, 0]
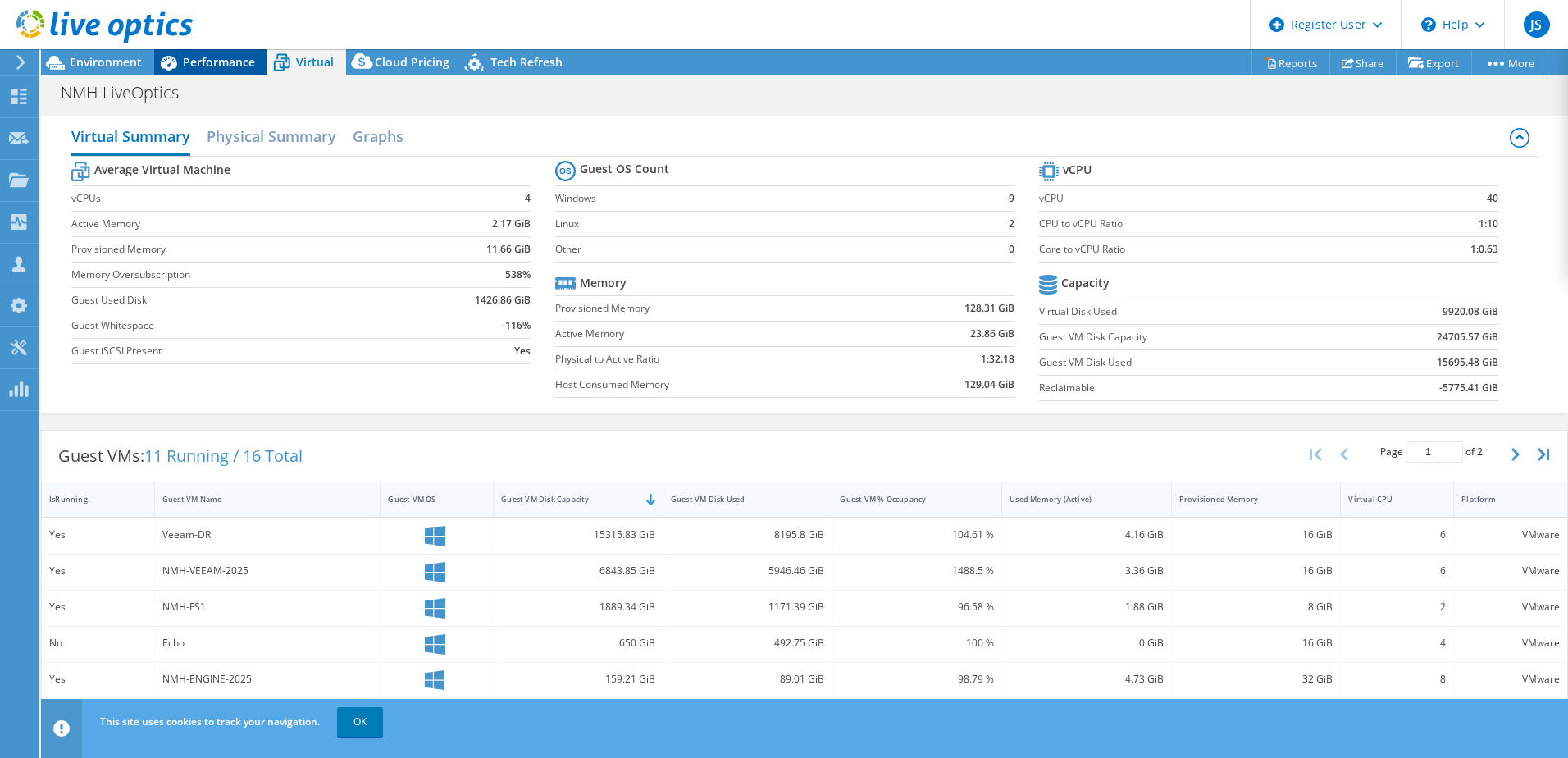
click at [192, 75] on div "Performance" at bounding box center [211, 63] width 114 height 26
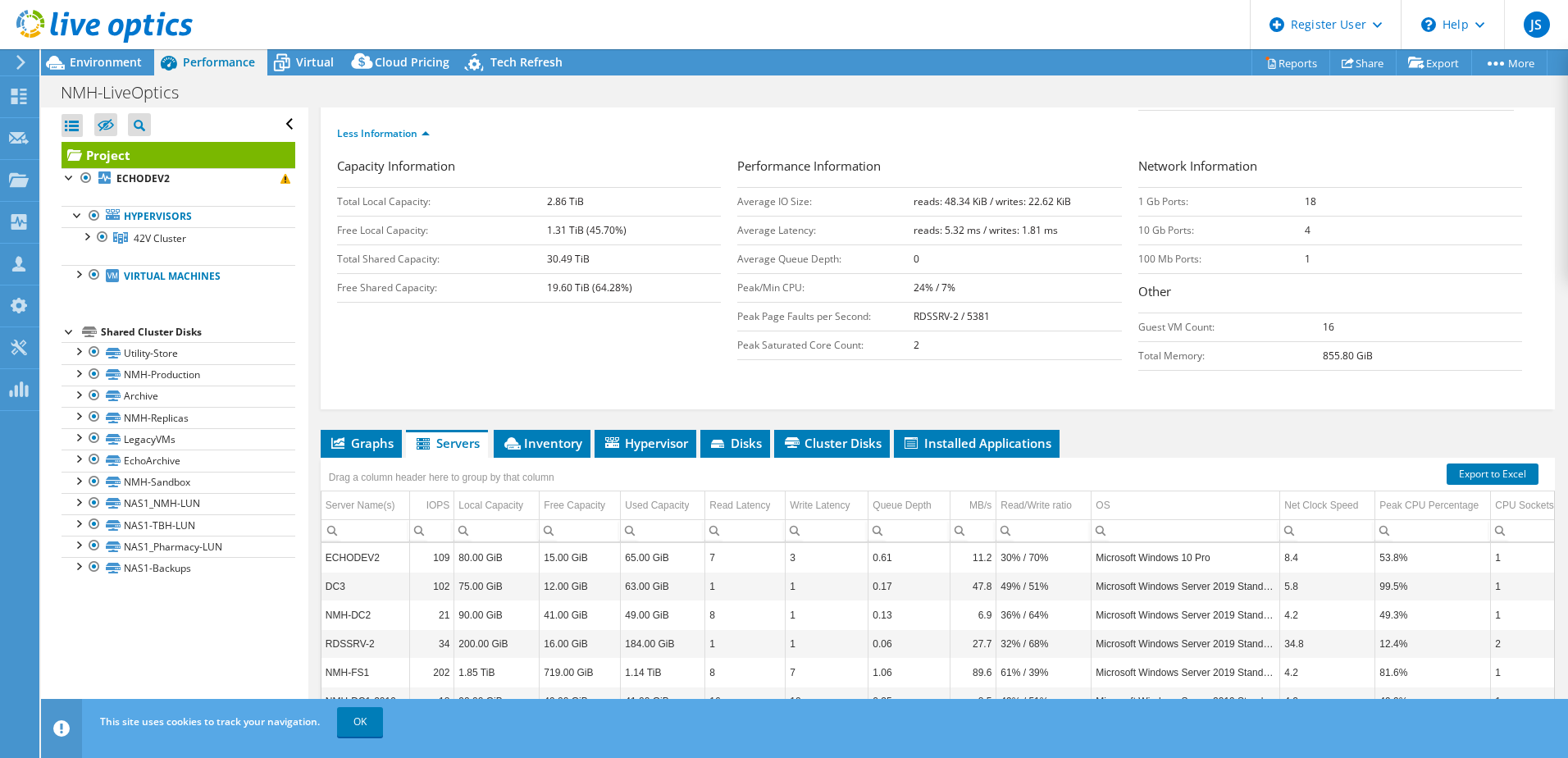
scroll to position [393, 0]
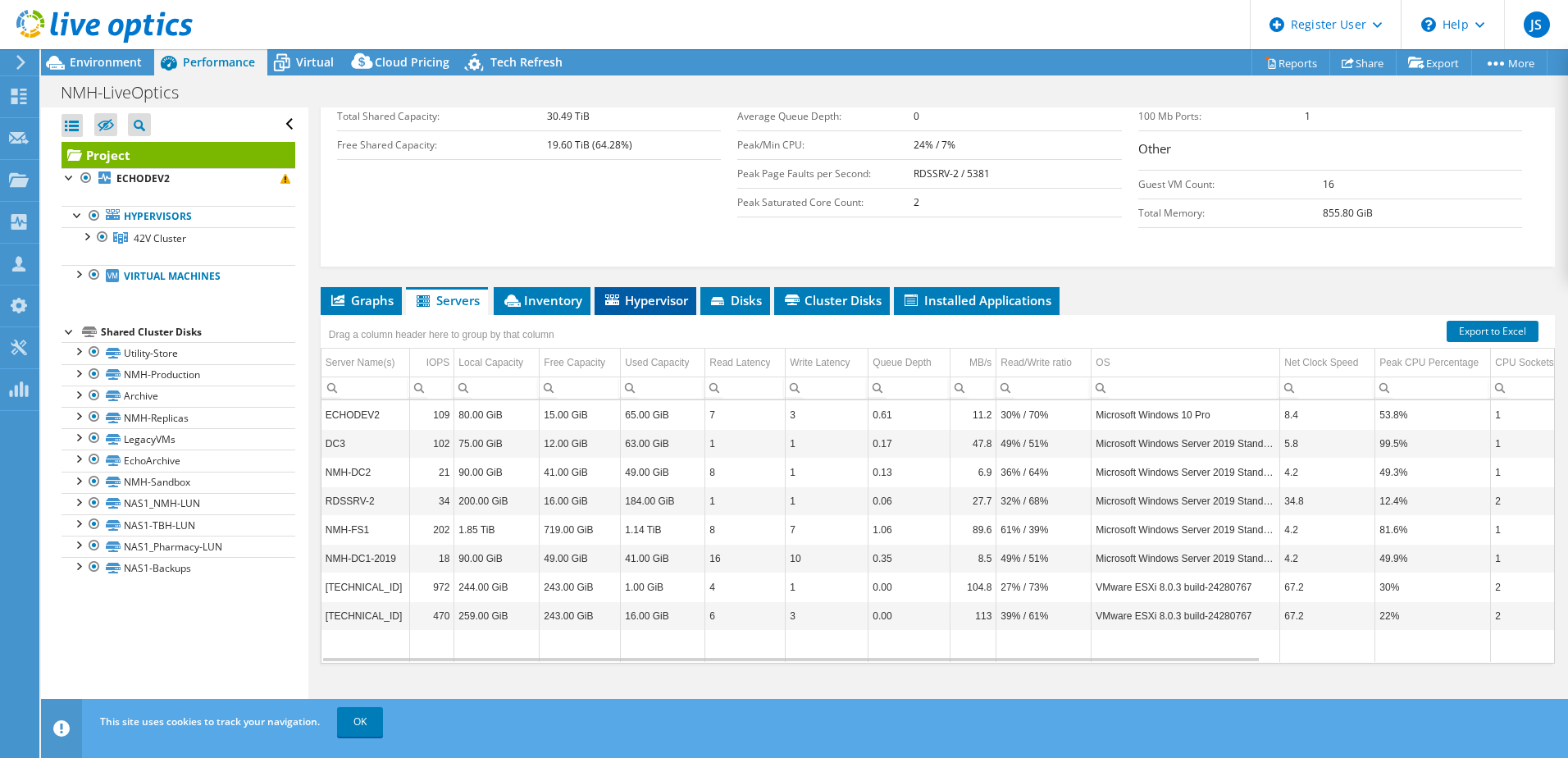
click at [632, 289] on li "Hypervisor" at bounding box center [646, 301] width 102 height 28
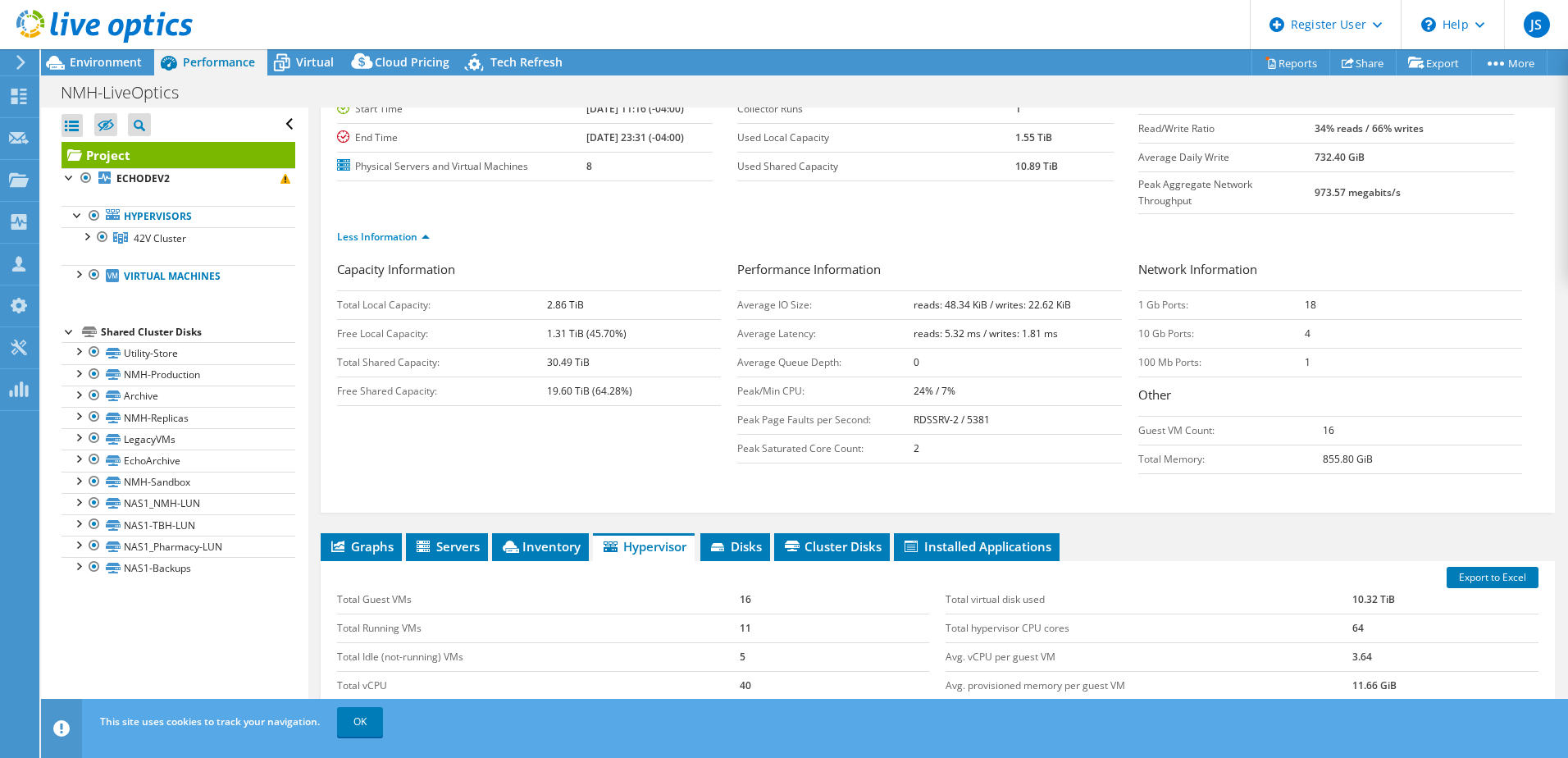
scroll to position [0, 0]
